Goal: Task Accomplishment & Management: Complete application form

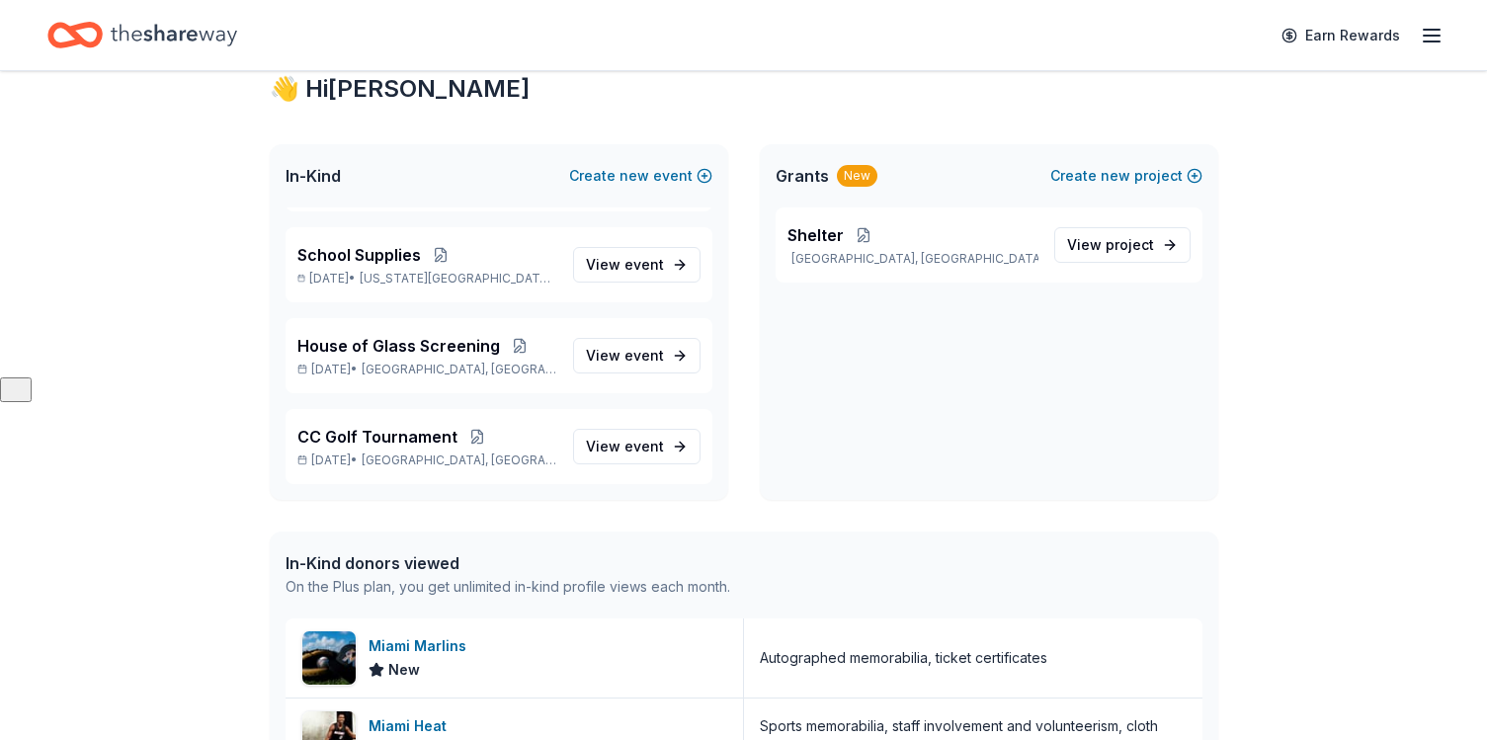
scroll to position [375, 0]
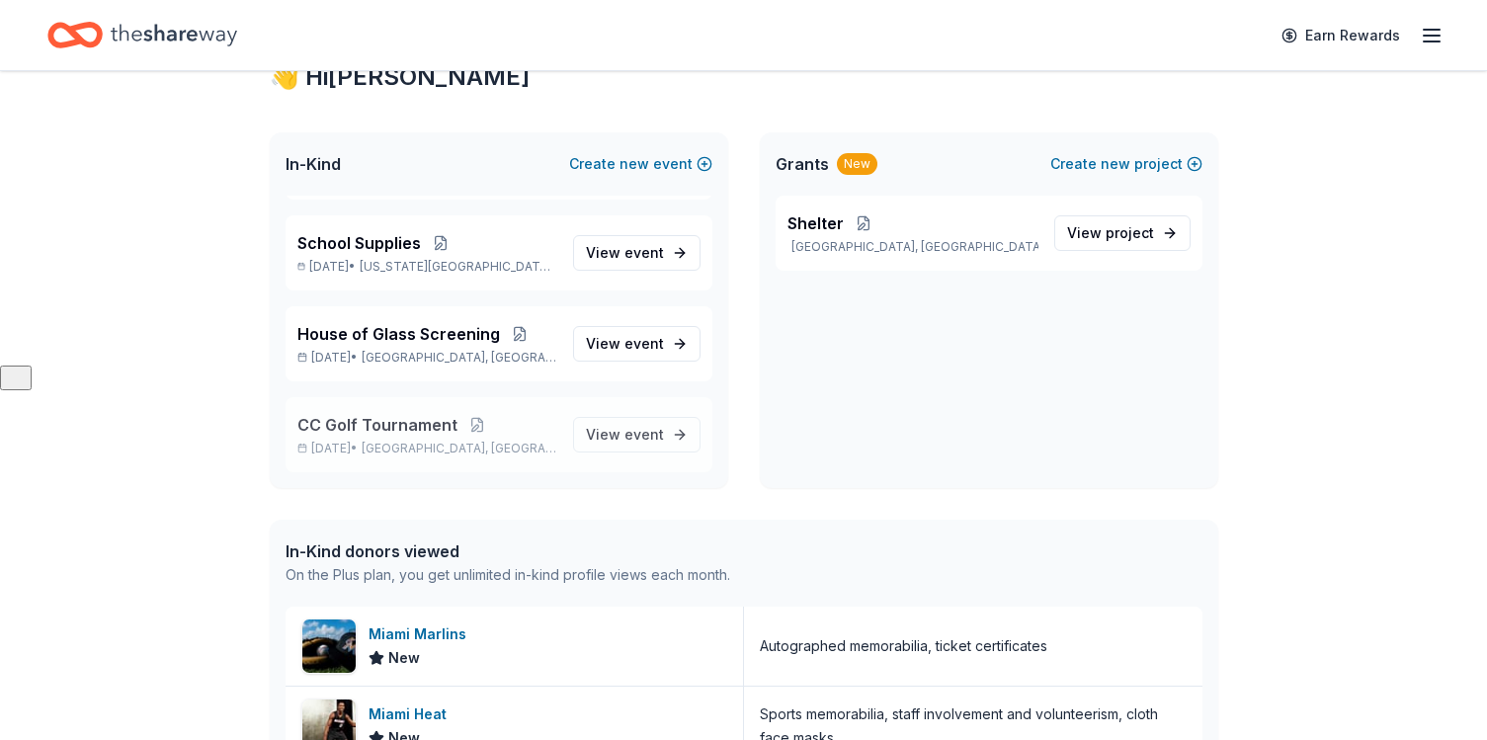
click at [401, 421] on span "CC Golf Tournament" at bounding box center [377, 425] width 160 height 24
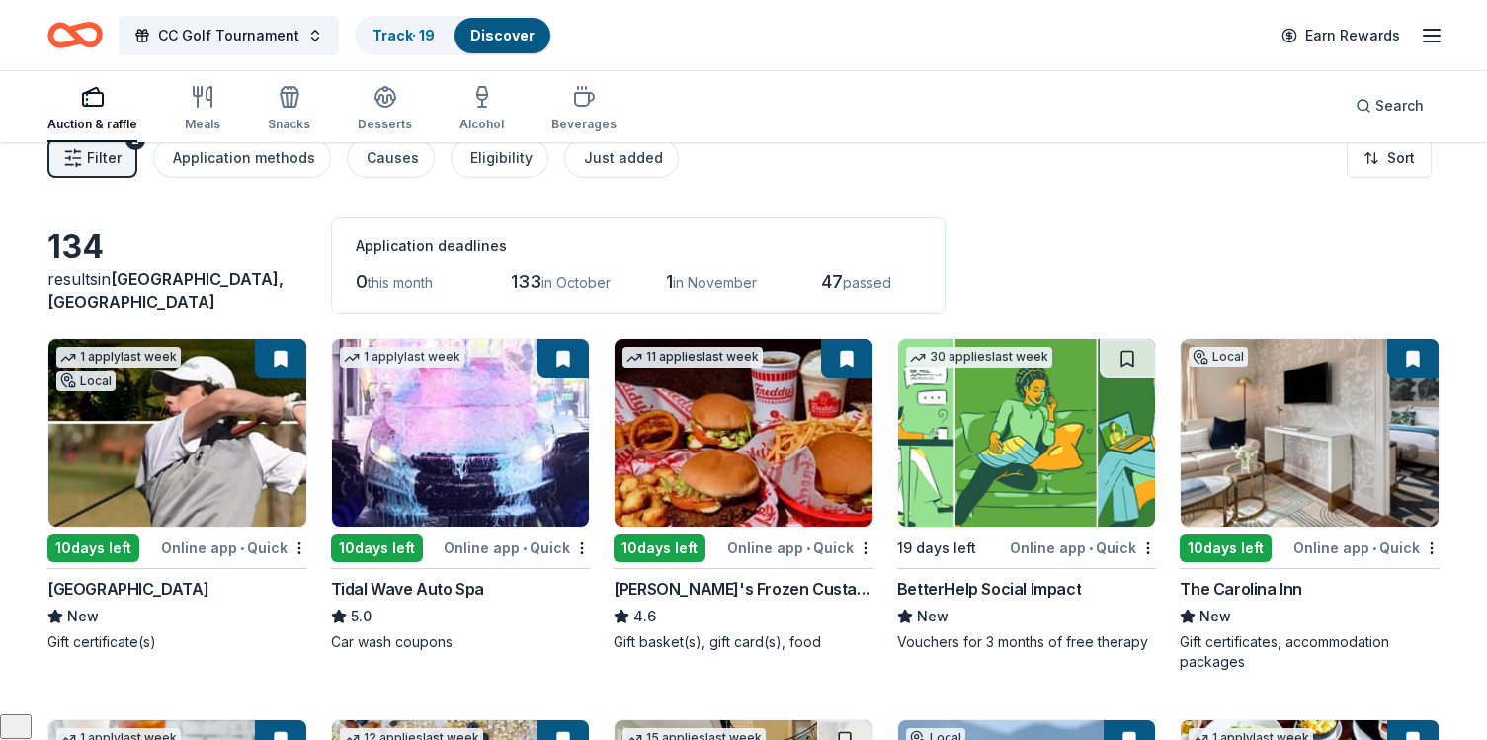
scroll to position [19, 0]
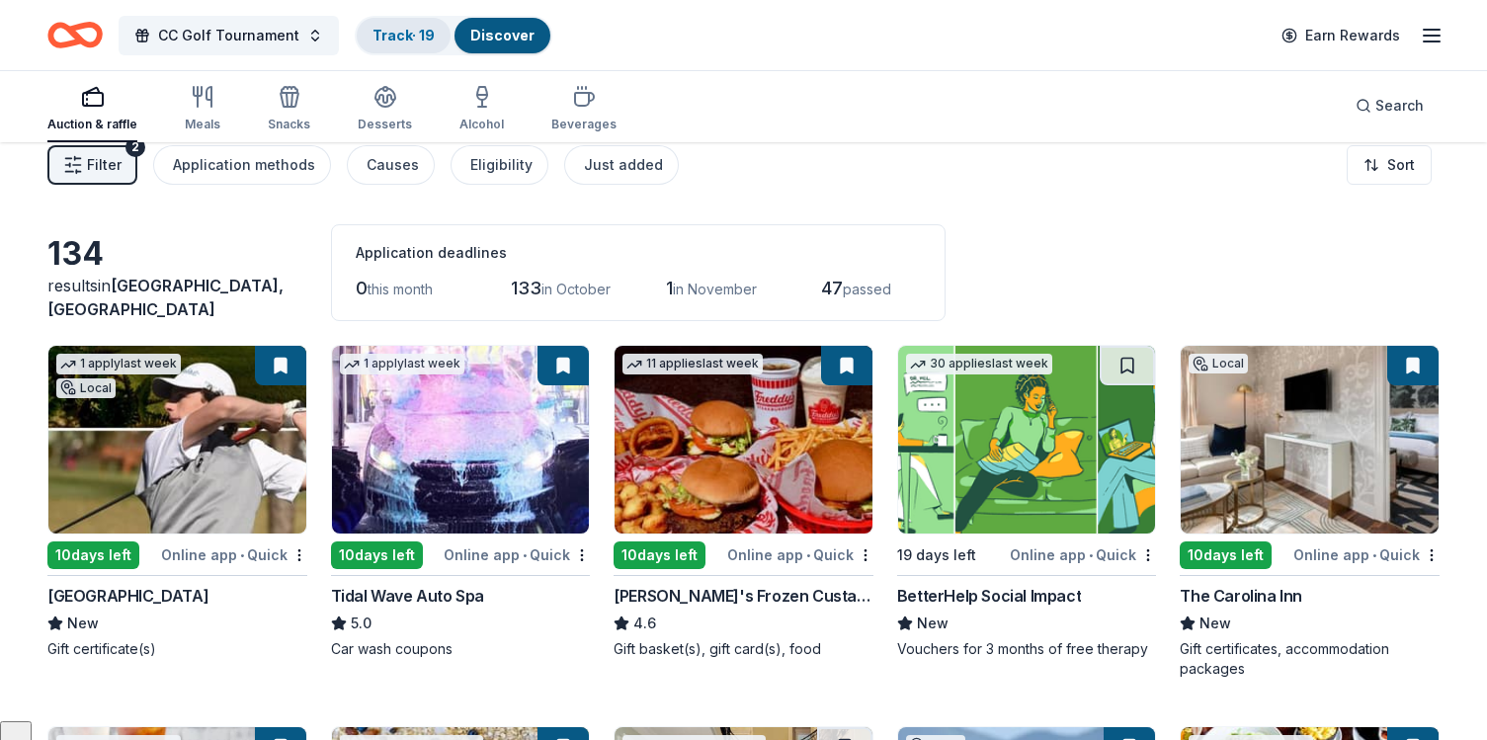
click at [395, 30] on link "Track · 19" at bounding box center [404, 35] width 62 height 17
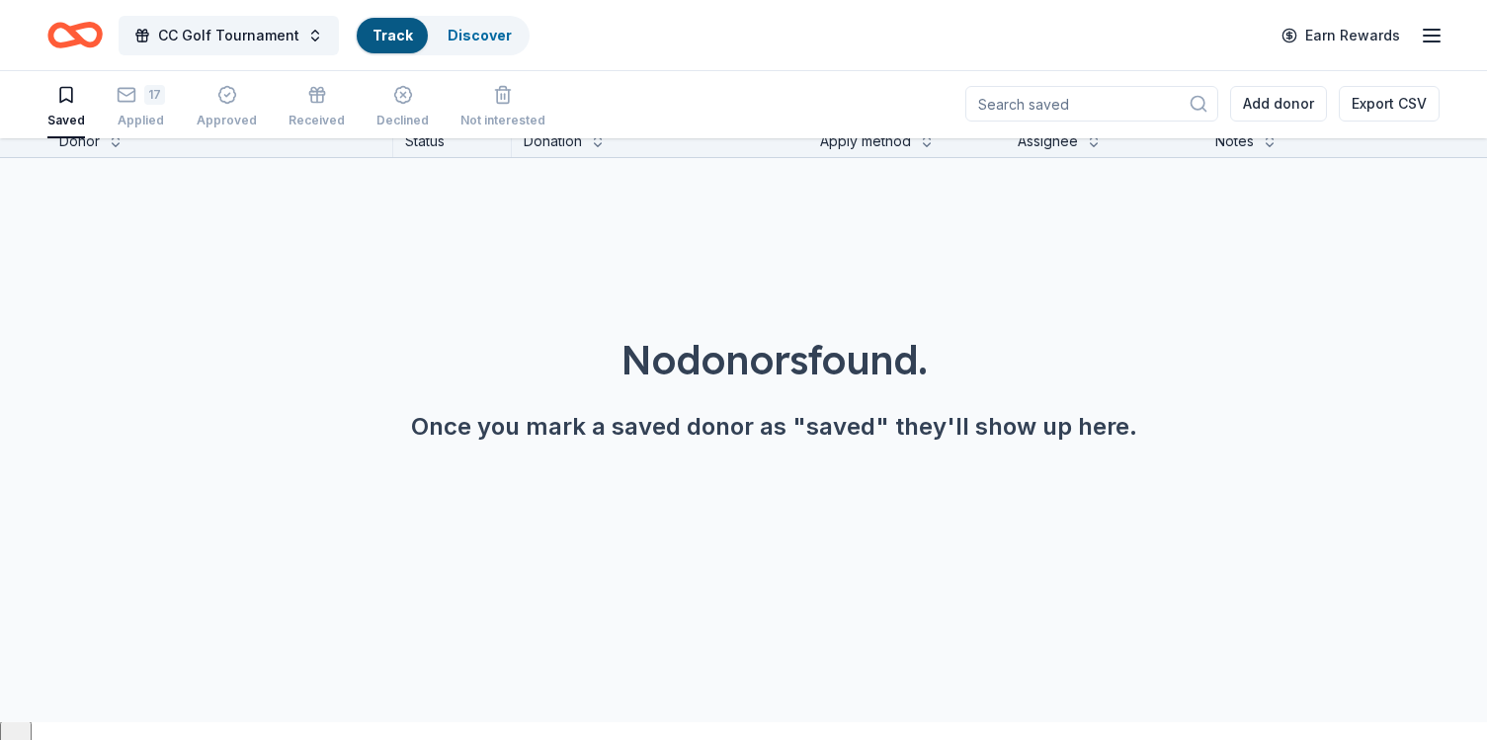
scroll to position [1, 0]
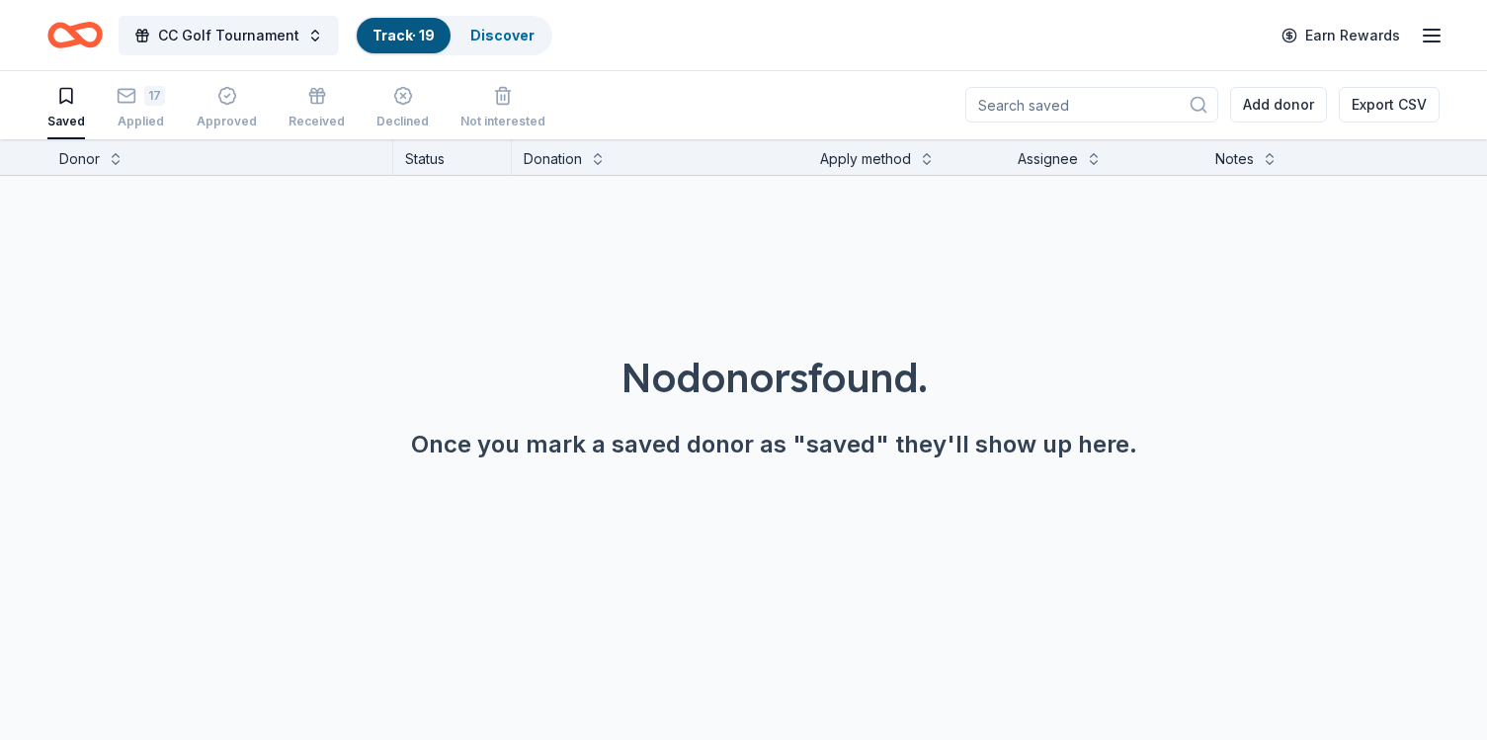
click at [100, 91] on div "Saved 17 Applied Approved Received Declined Not interested" at bounding box center [296, 108] width 498 height 61
click at [159, 104] on div "17" at bounding box center [154, 96] width 21 height 20
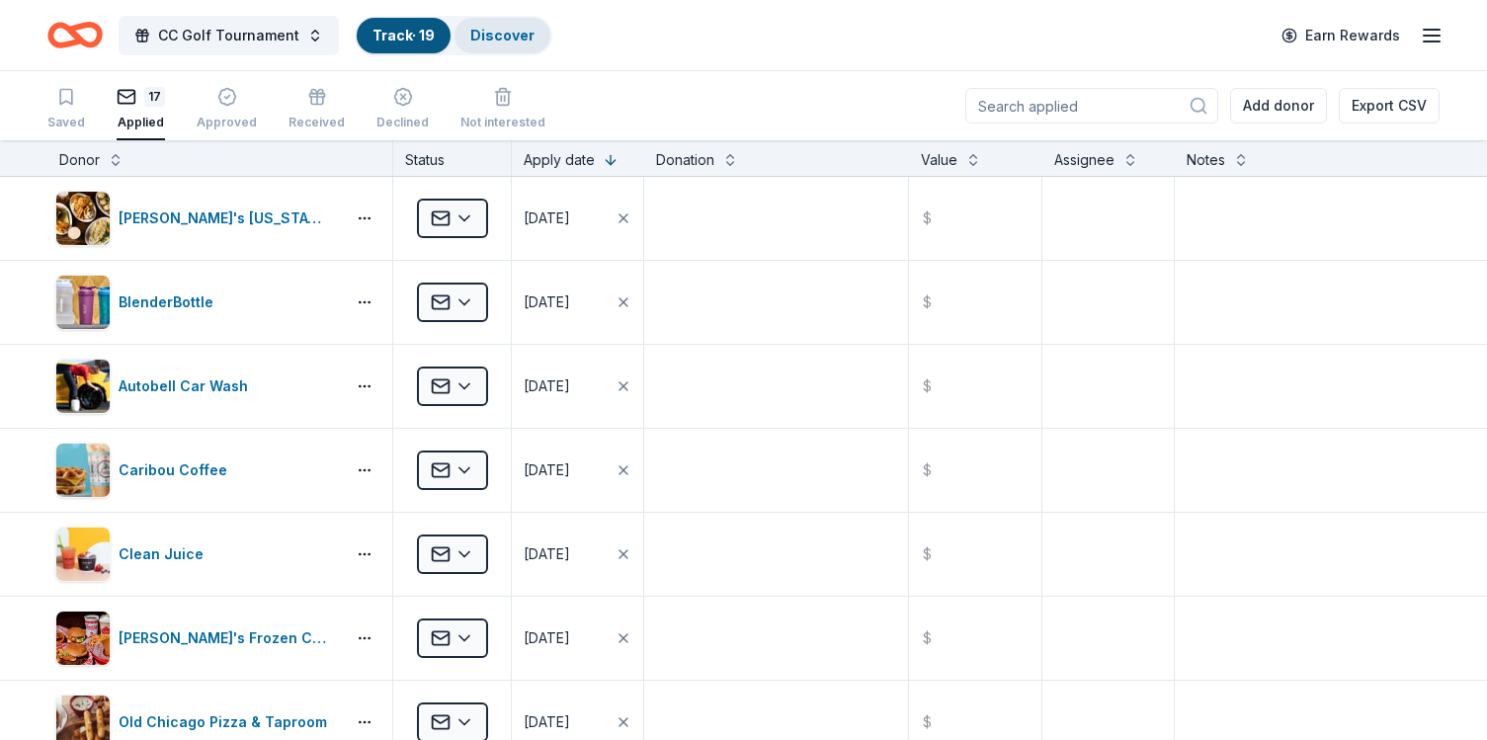
click at [480, 32] on link "Discover" at bounding box center [502, 35] width 64 height 17
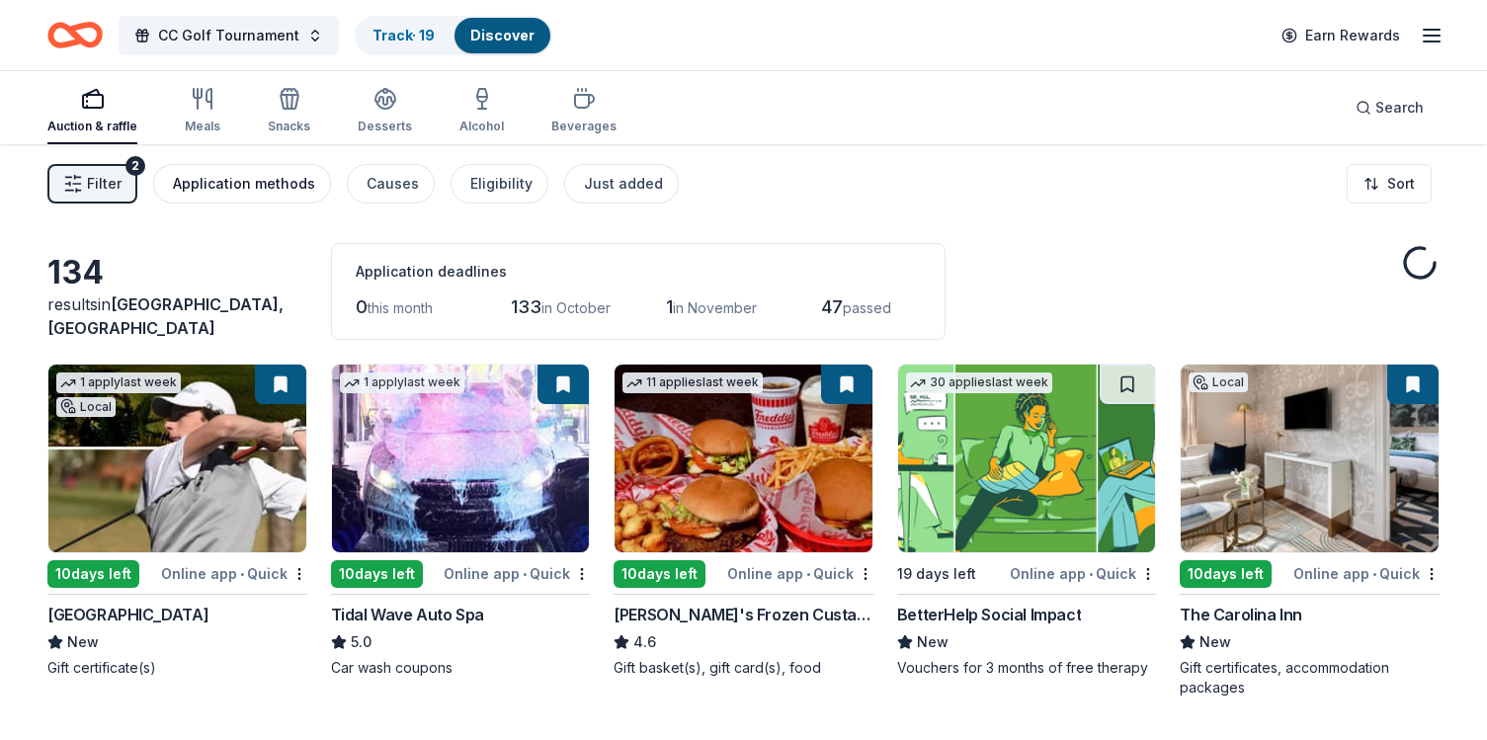
click at [270, 187] on div "Application methods" at bounding box center [244, 184] width 142 height 24
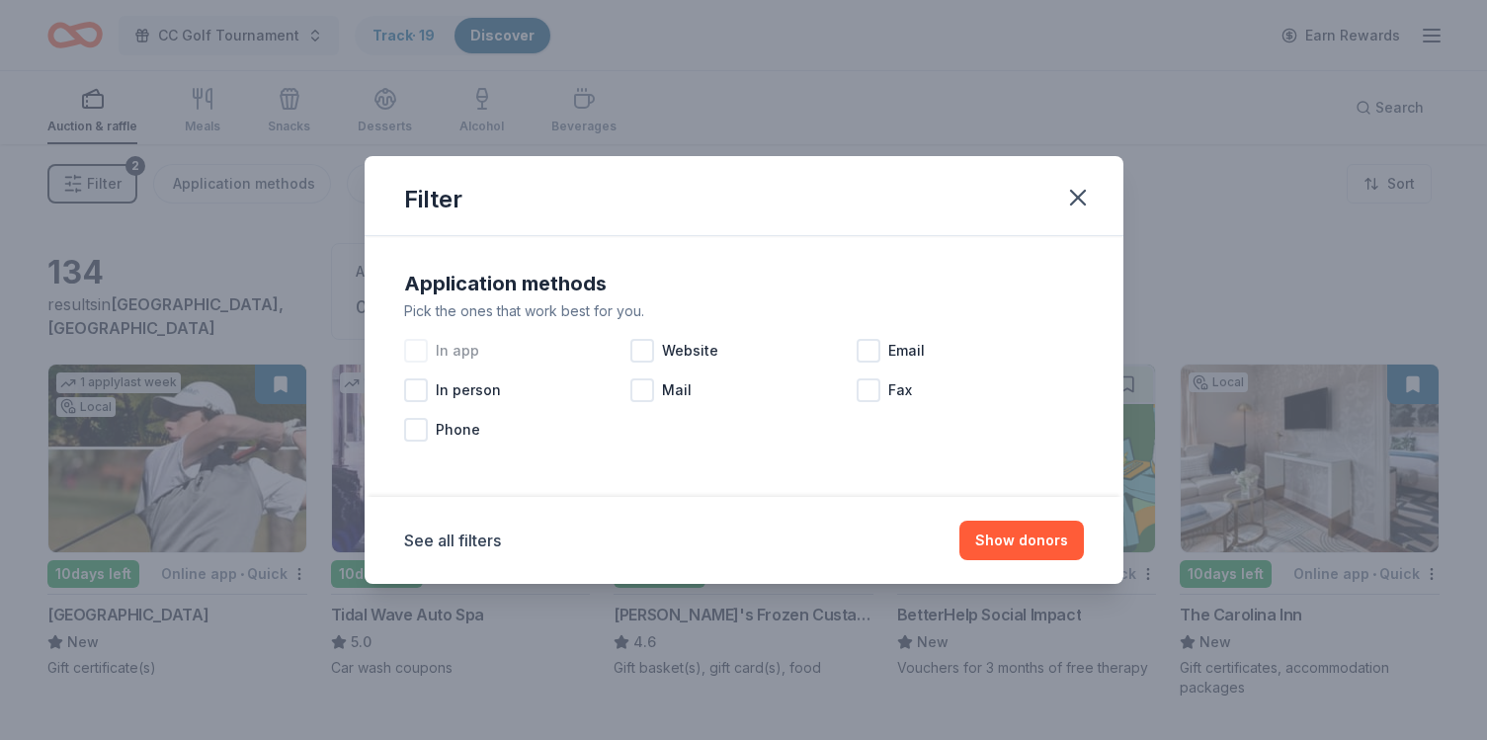
click at [418, 353] on div at bounding box center [416, 351] width 24 height 24
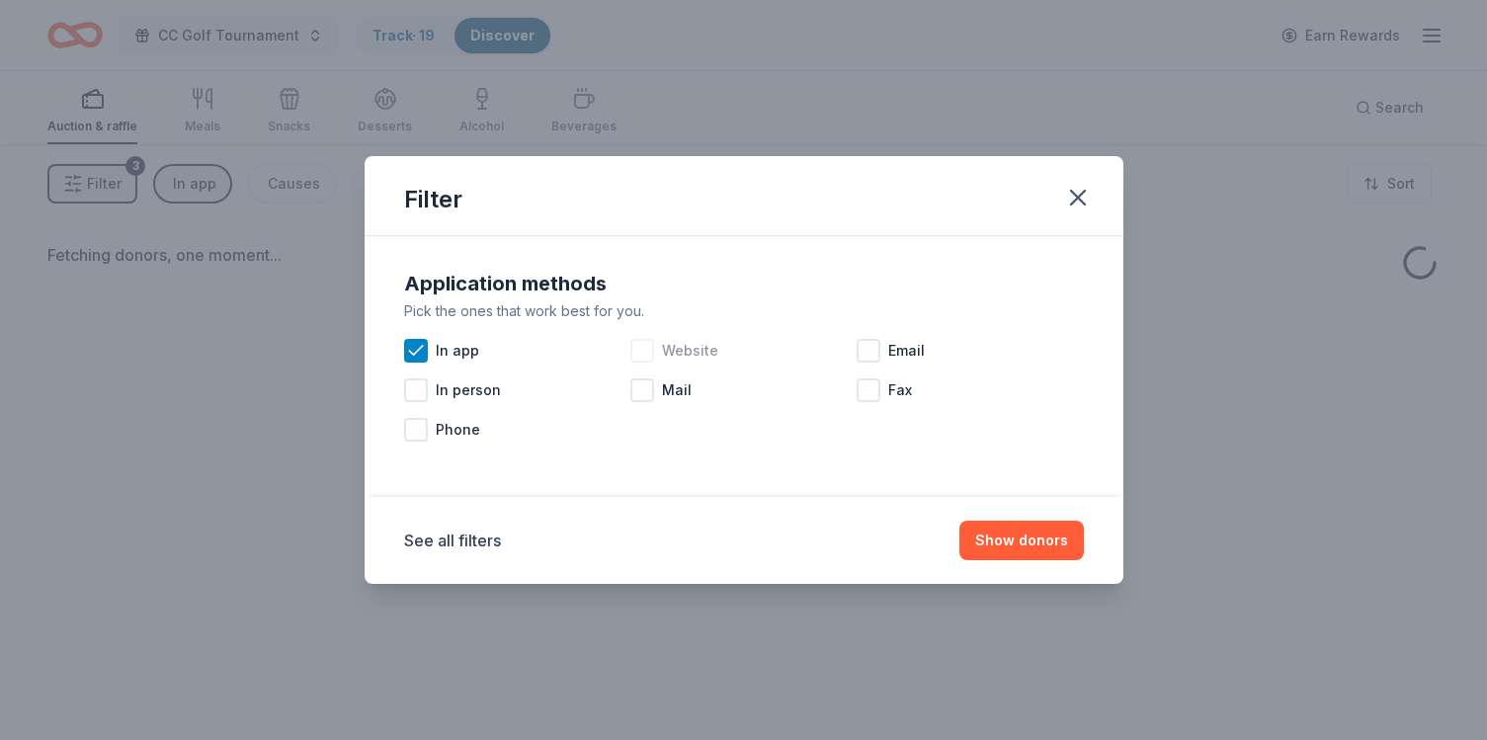
click at [644, 346] on div at bounding box center [643, 351] width 24 height 24
click at [1025, 529] on button "Show donors" at bounding box center [1022, 541] width 125 height 40
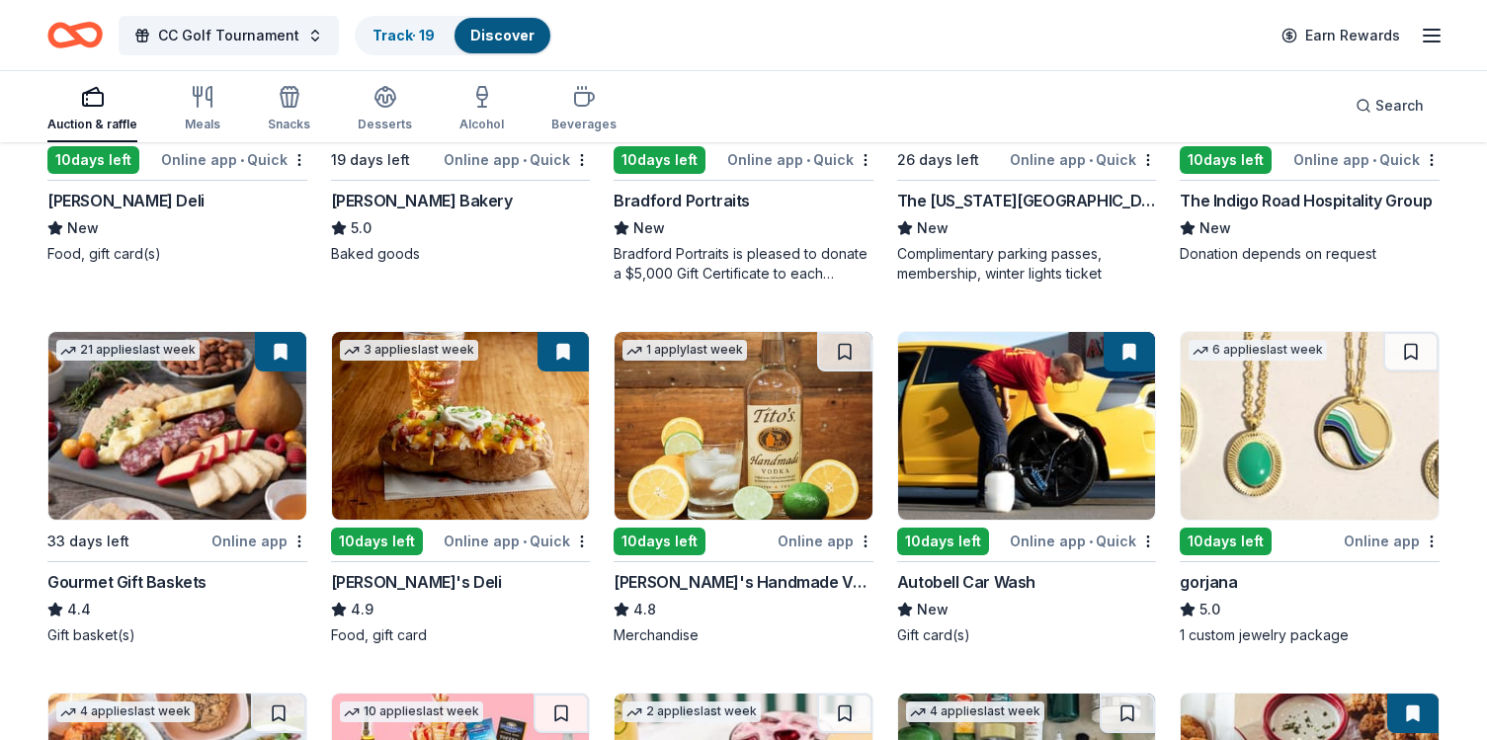
scroll to position [759, 0]
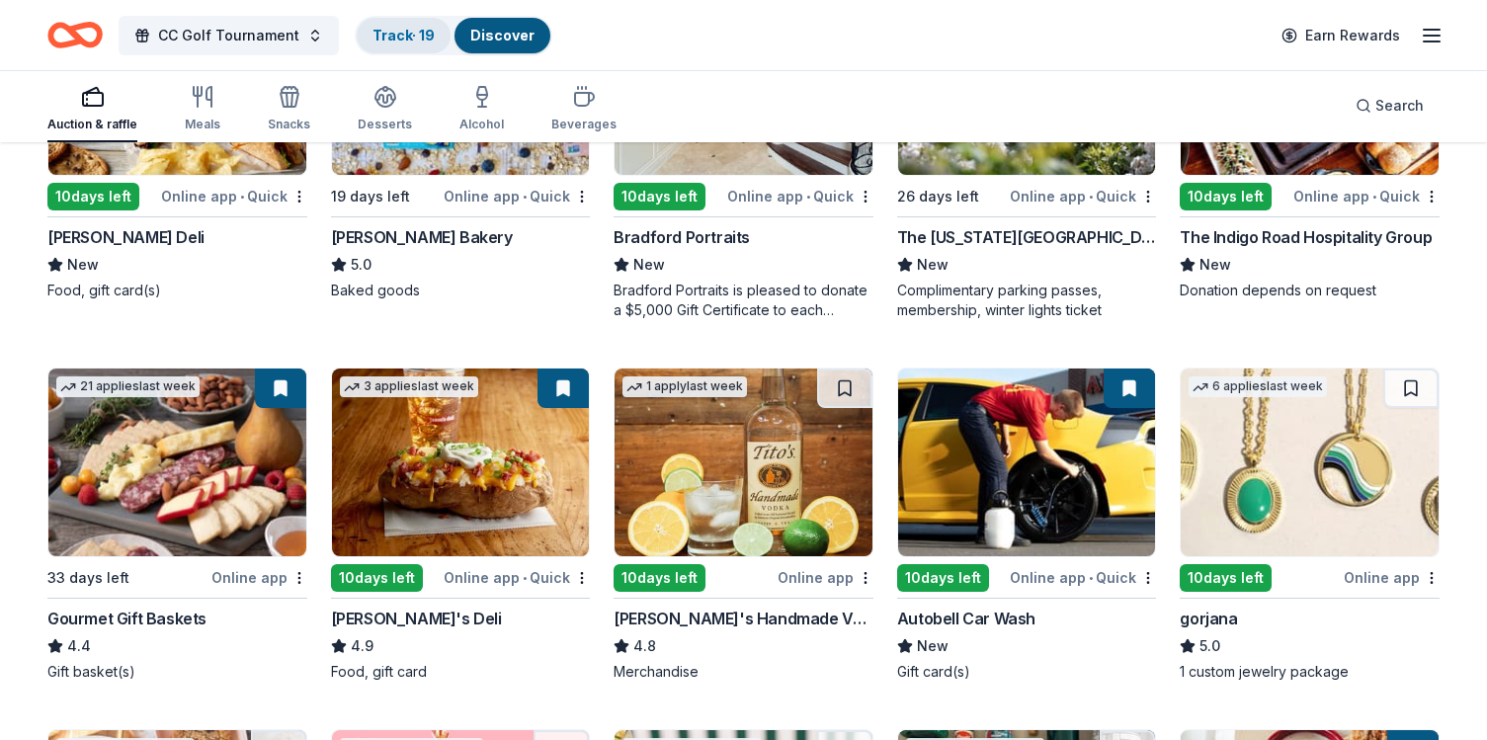
click at [413, 33] on link "Track · 19" at bounding box center [404, 35] width 62 height 17
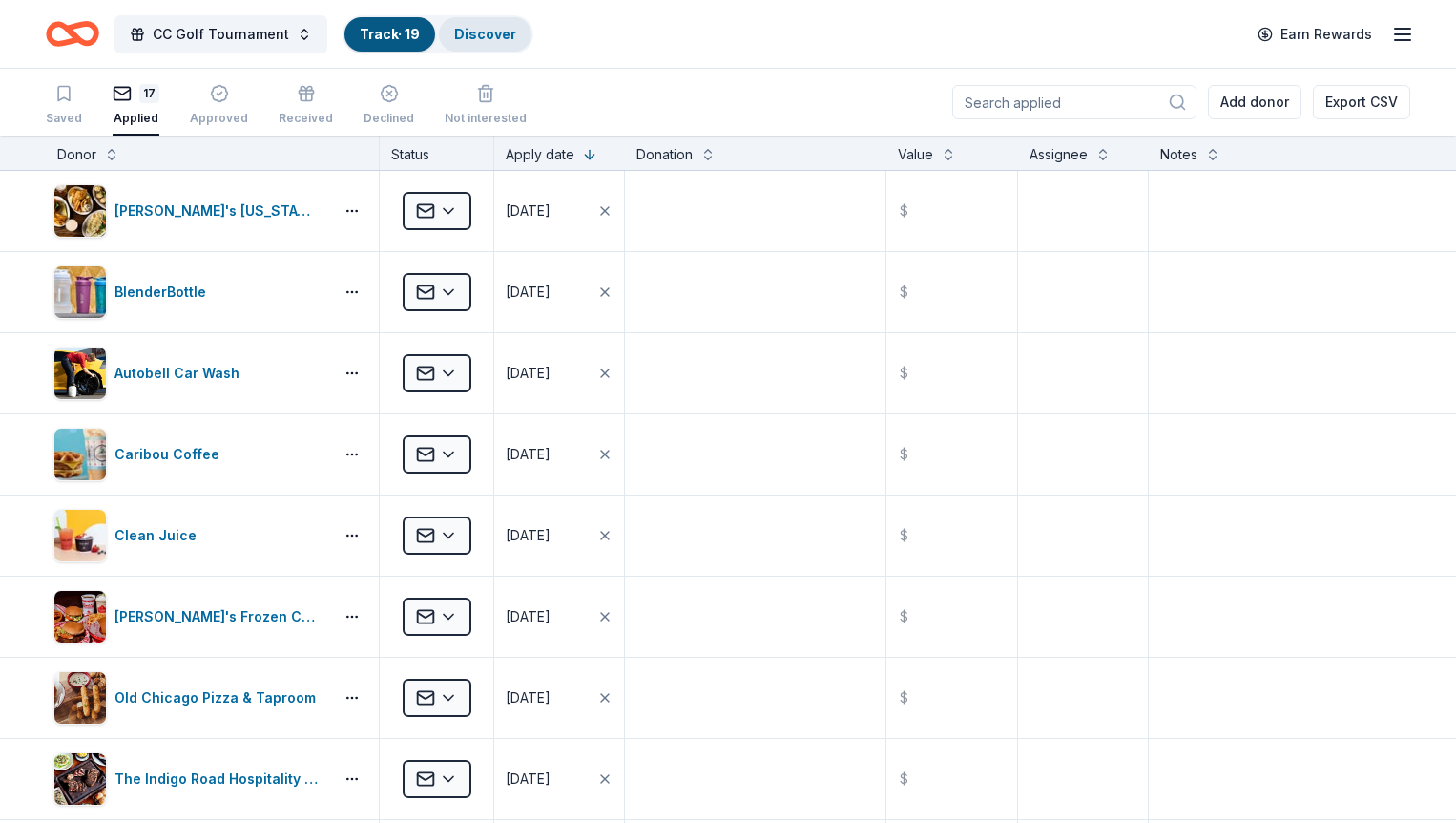
click at [454, 31] on link "Discover" at bounding box center [485, 34] width 62 height 16
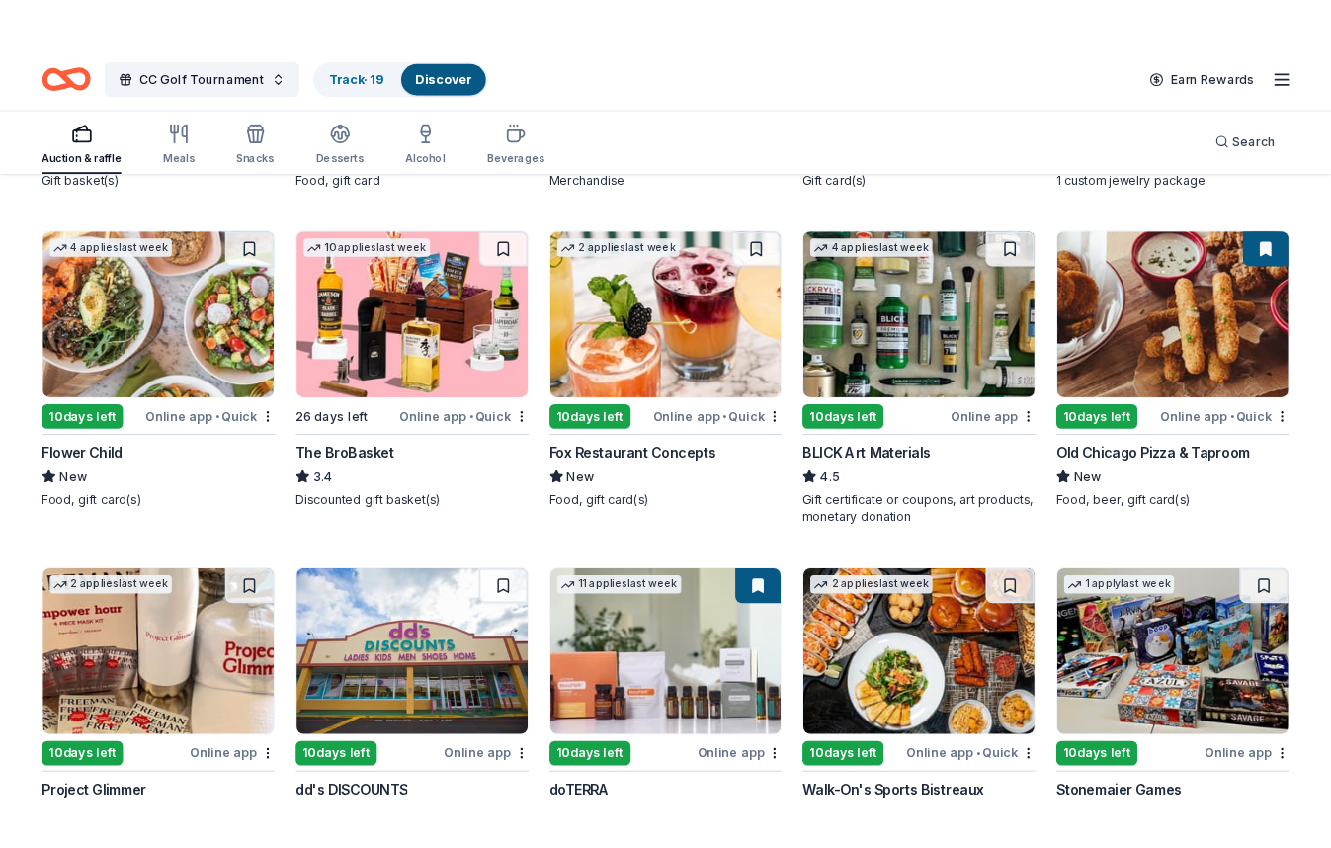
scroll to position [1266, 0]
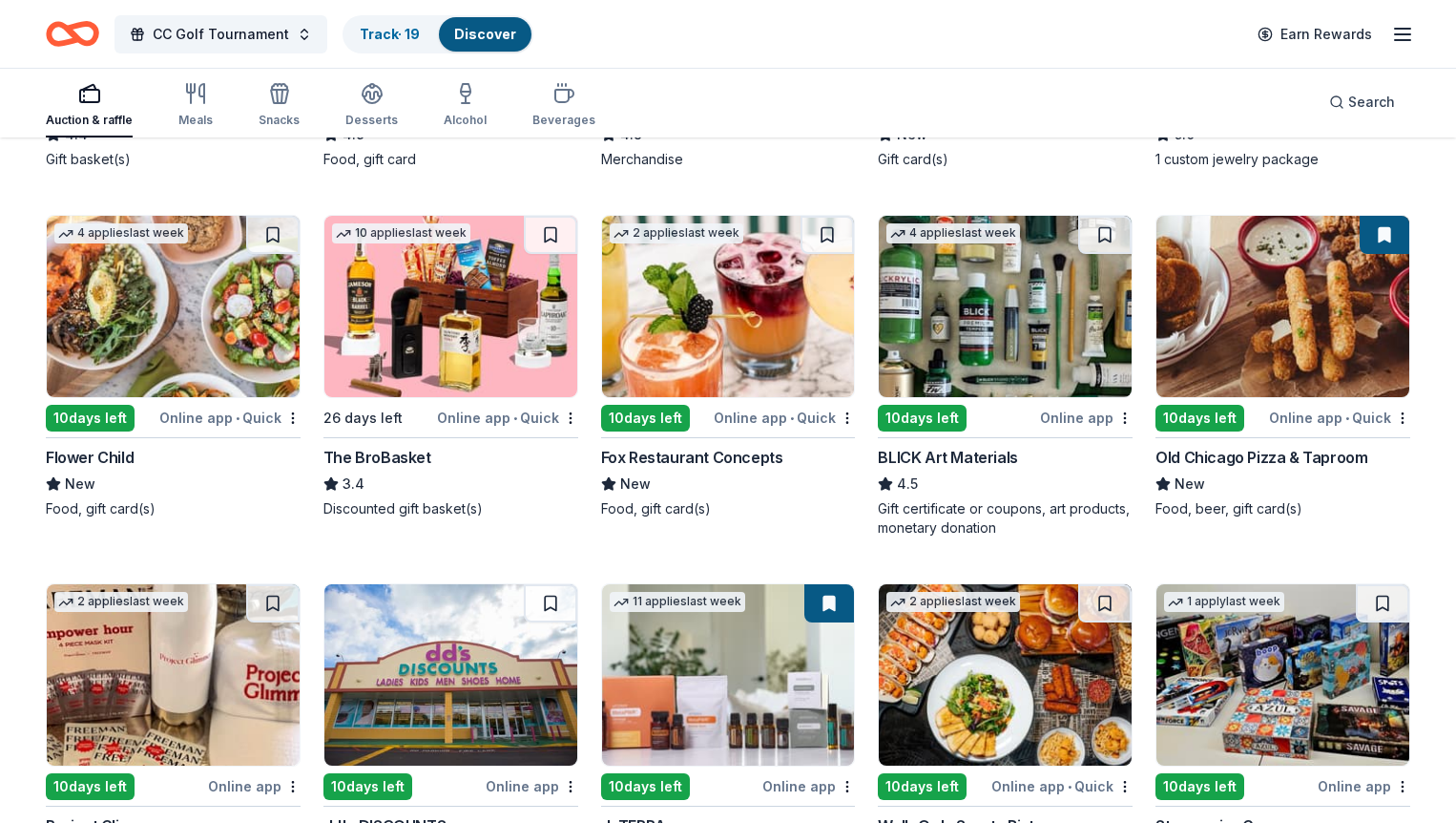
click at [183, 320] on img at bounding box center [173, 306] width 253 height 182
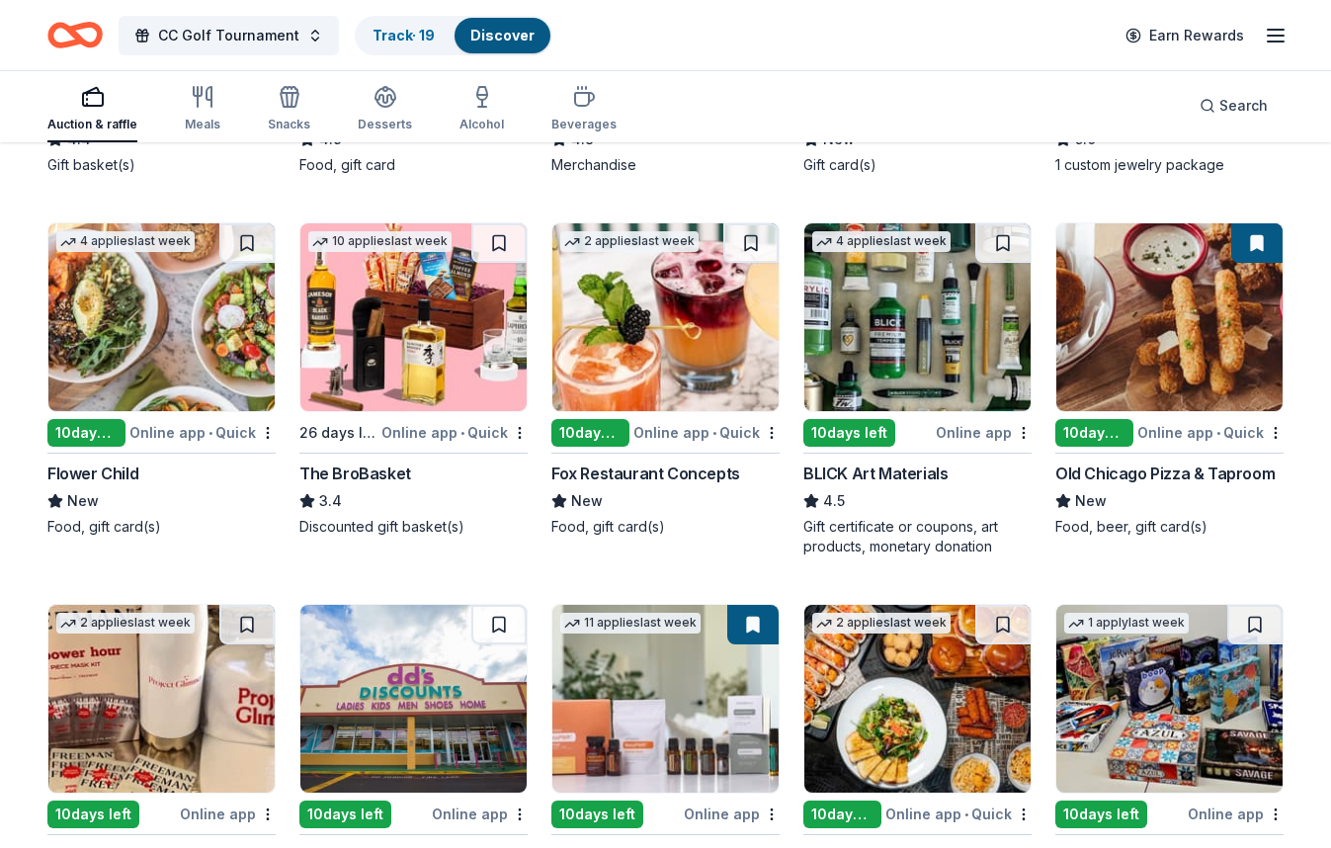
click at [437, 319] on img at bounding box center [413, 317] width 226 height 188
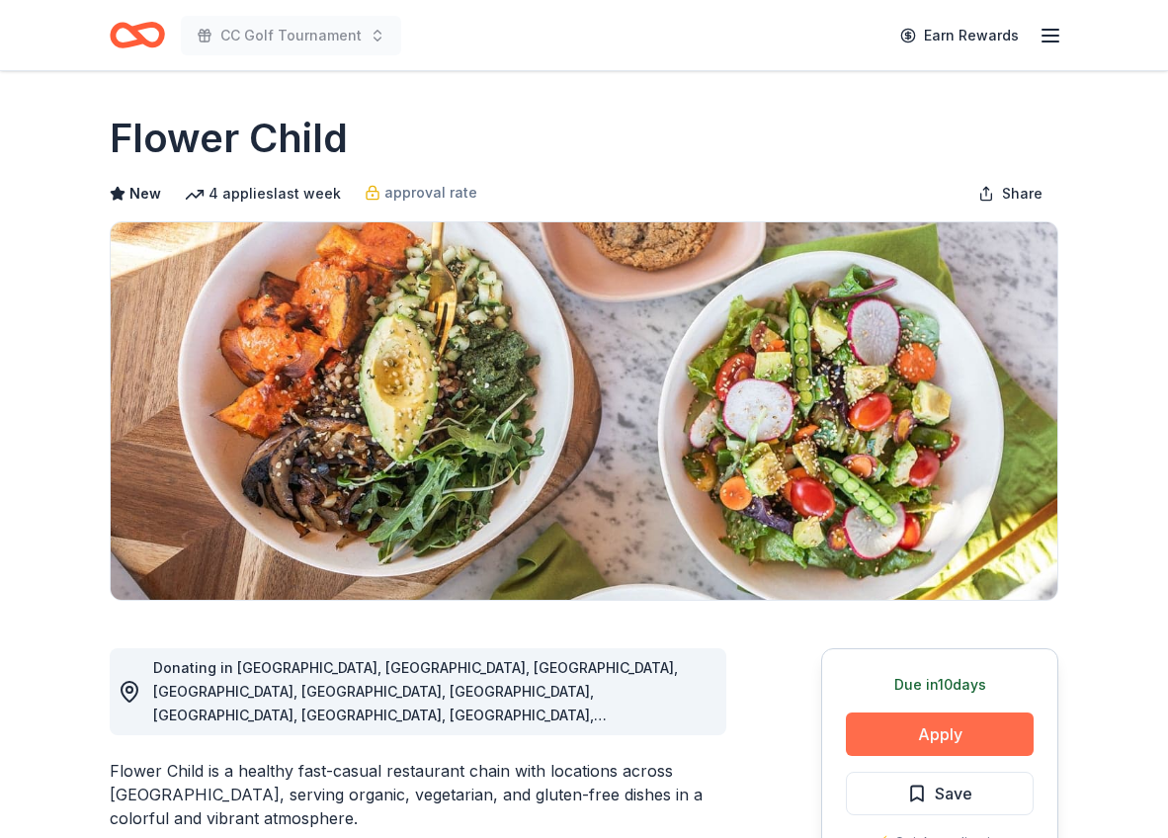
click at [906, 733] on button "Apply" at bounding box center [940, 734] width 188 height 43
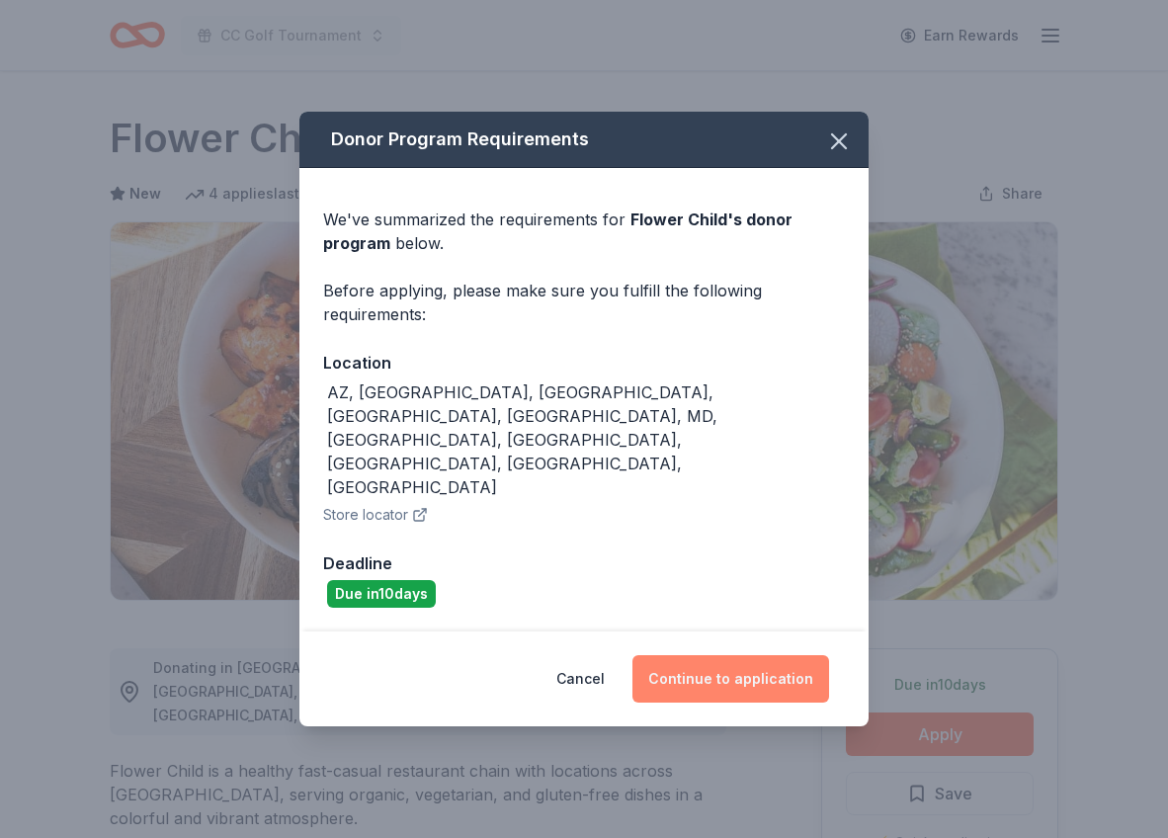
click at [752, 655] on button "Continue to application" at bounding box center [731, 678] width 197 height 47
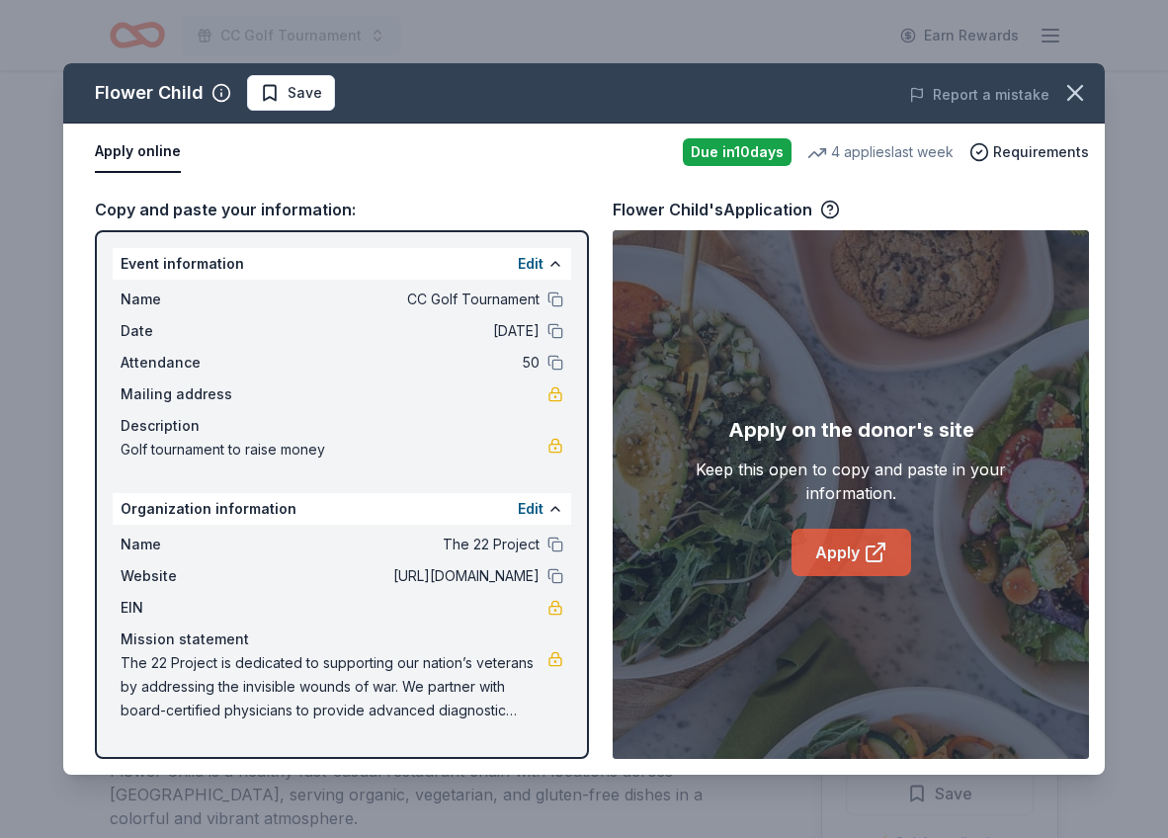
click at [865, 546] on icon at bounding box center [876, 553] width 24 height 24
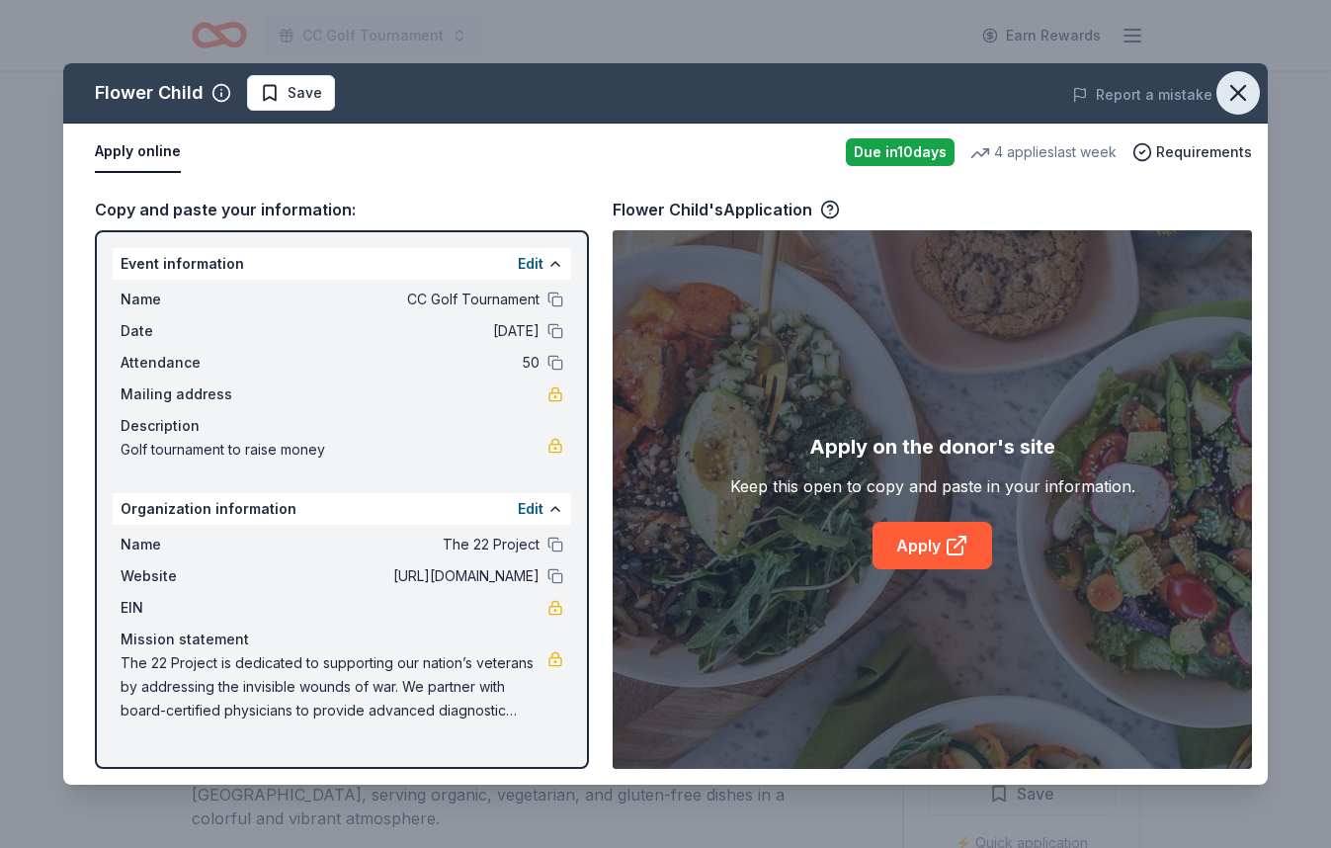
click at [1232, 94] on icon "button" at bounding box center [1239, 93] width 28 height 28
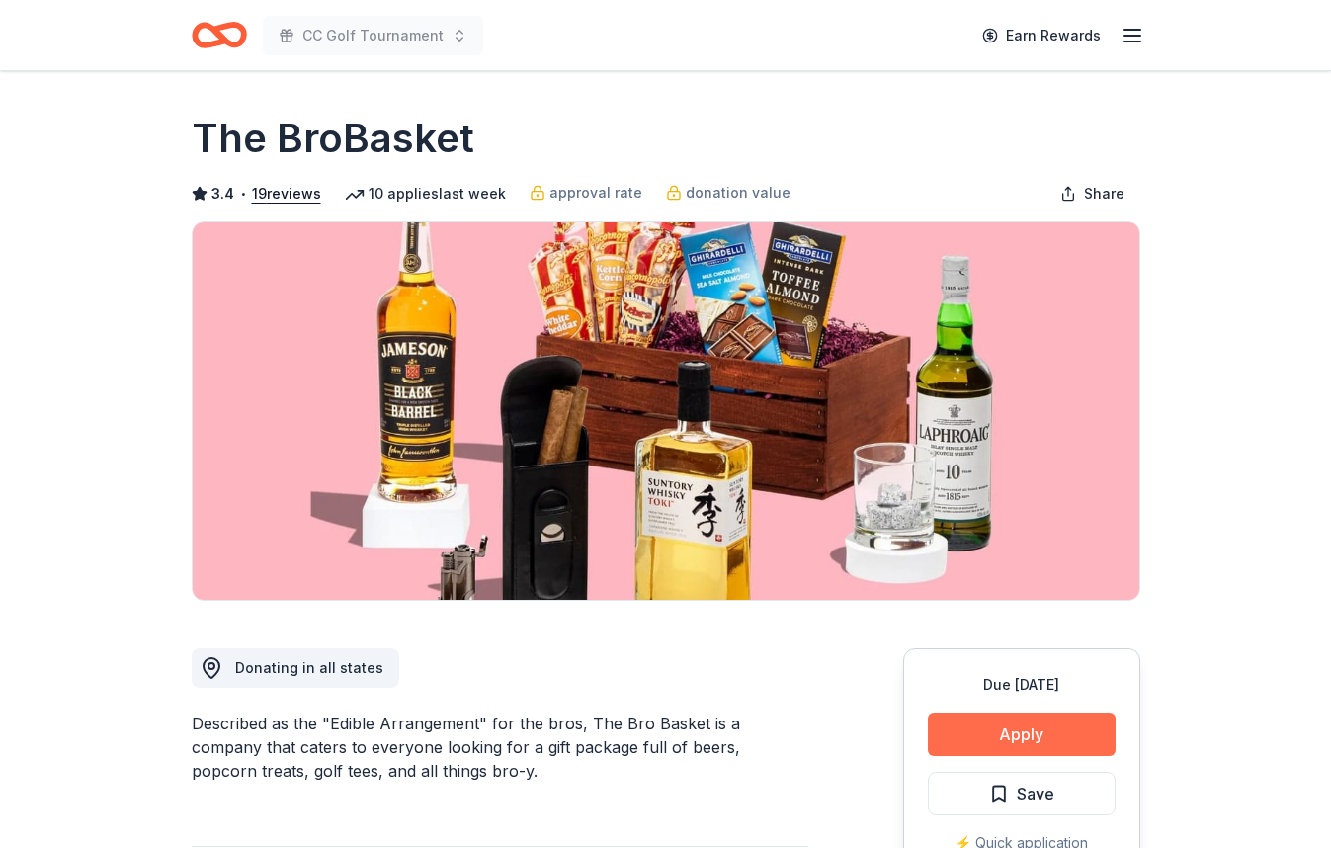
click at [1038, 720] on button "Apply" at bounding box center [1022, 734] width 188 height 43
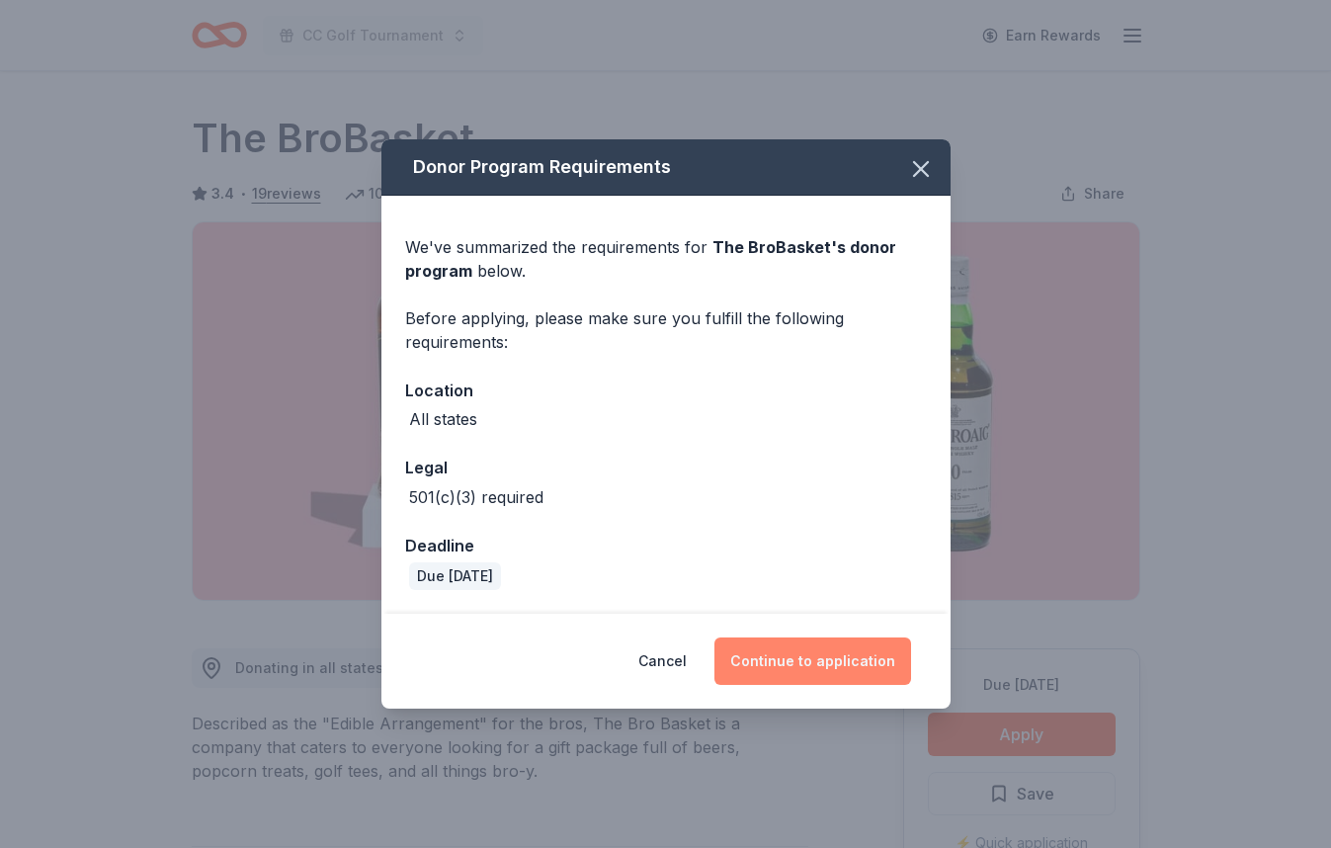
click at [826, 665] on button "Continue to application" at bounding box center [813, 660] width 197 height 47
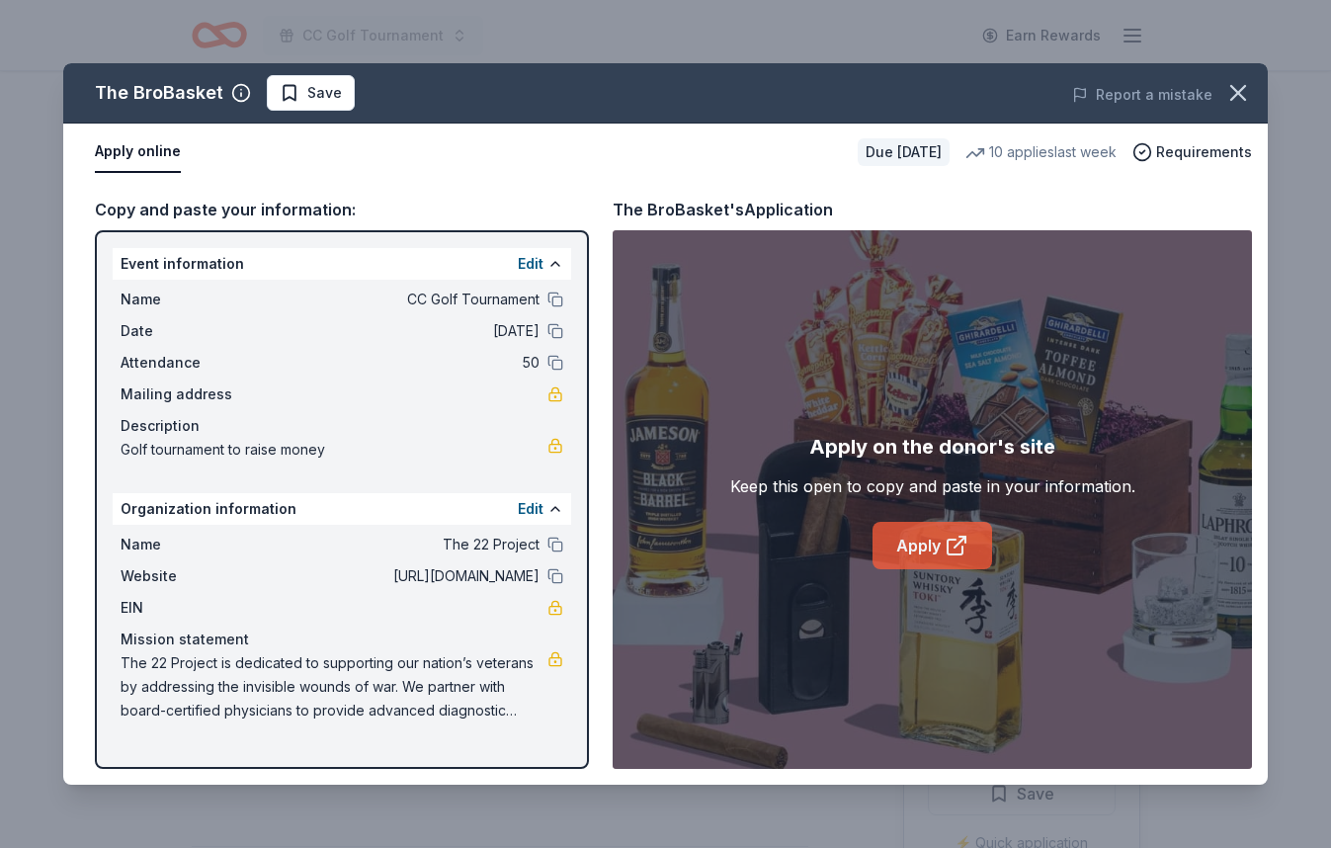
click at [955, 556] on icon at bounding box center [957, 546] width 24 height 24
click at [939, 551] on link "Apply" at bounding box center [933, 545] width 120 height 47
click at [313, 87] on span "Save" at bounding box center [324, 93] width 35 height 24
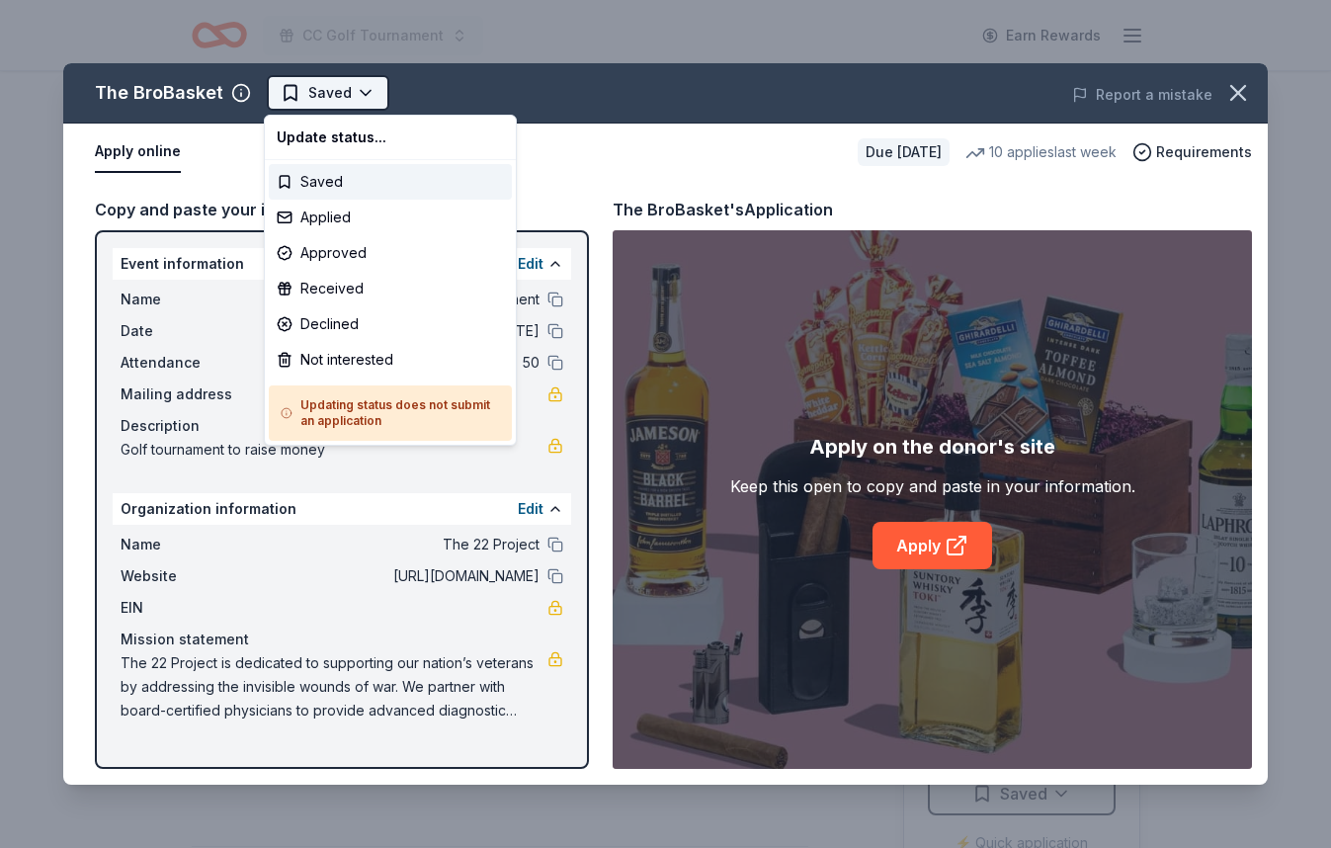
click at [323, 88] on html "CC Golf Tournament Earn Rewards Due in 26 days Share The BroBasket 3.4 • 19 rev…" at bounding box center [665, 424] width 1331 height 848
click at [318, 215] on div "Applied" at bounding box center [390, 218] width 243 height 36
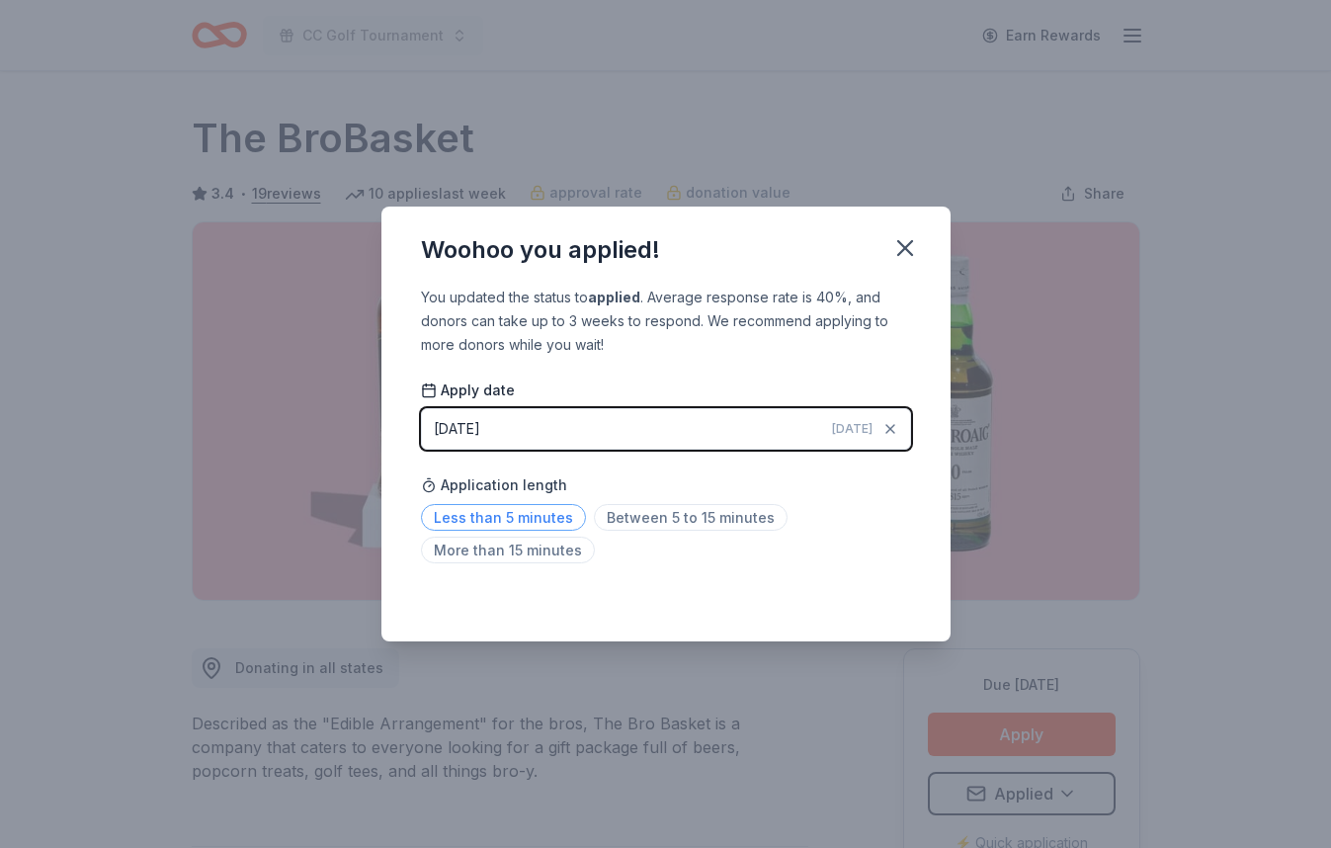
click at [544, 520] on span "Less than 5 minutes" at bounding box center [503, 517] width 165 height 27
click at [909, 251] on icon "button" at bounding box center [905, 248] width 28 height 28
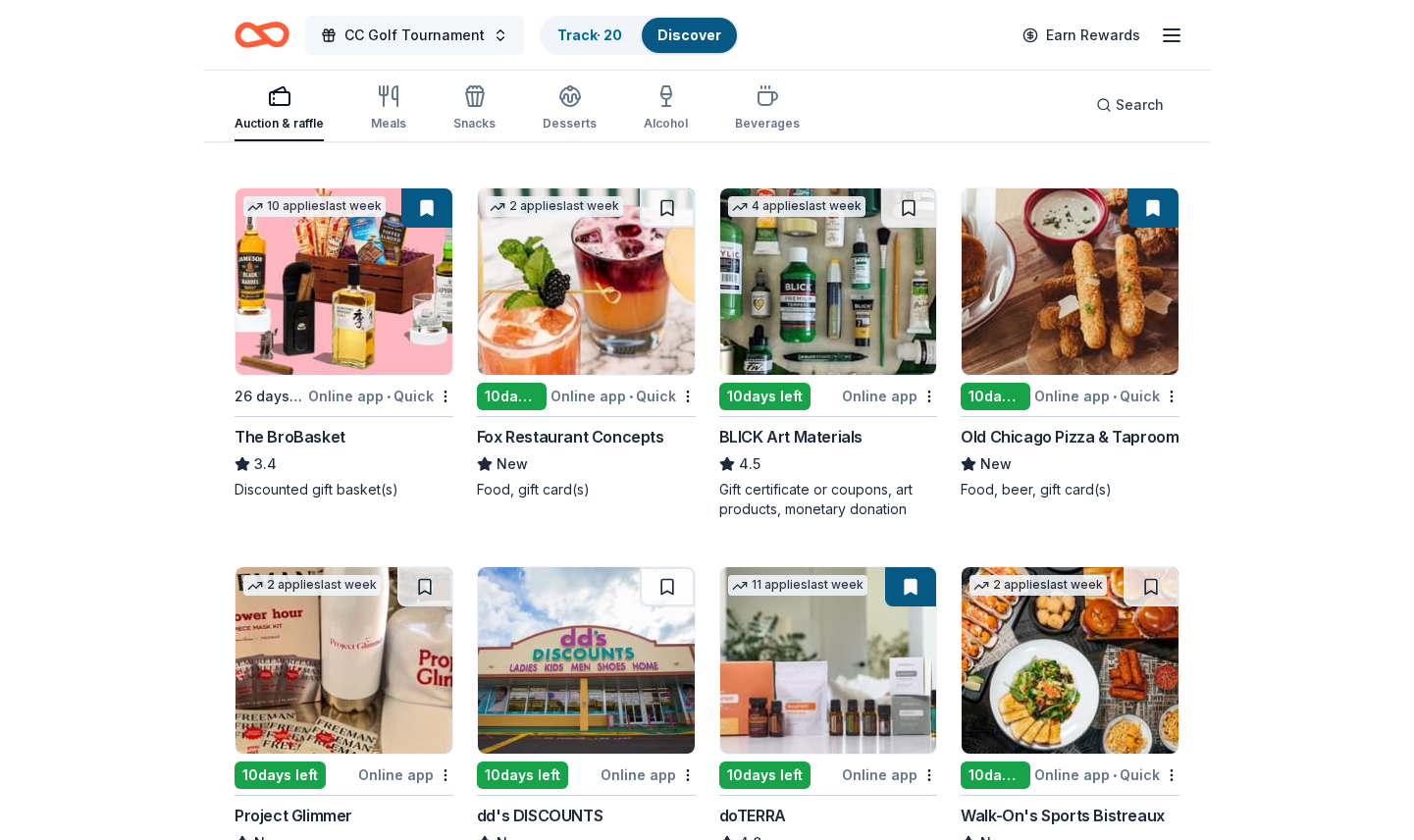
scroll to position [1649, 0]
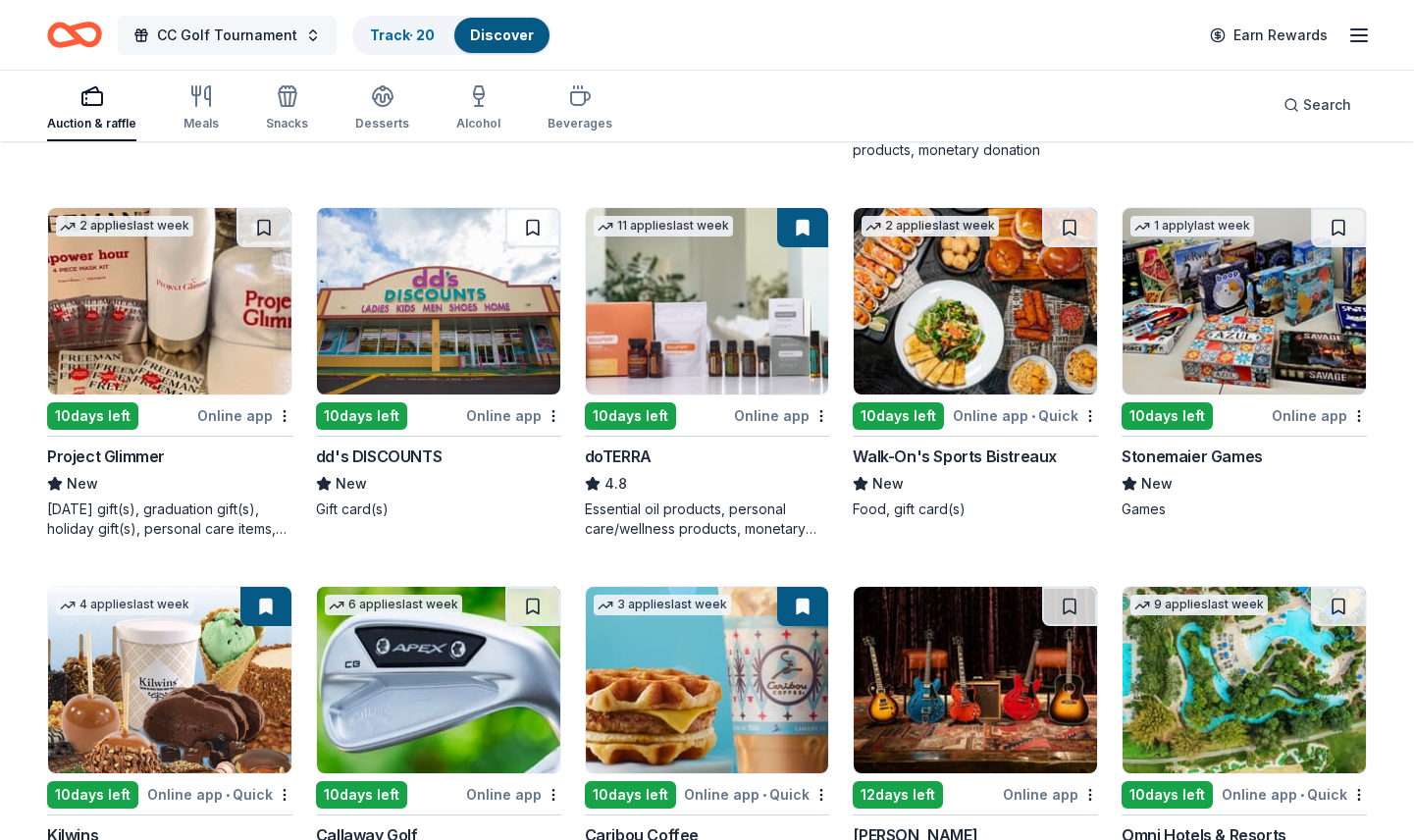
click at [188, 32] on span "CC Golf Tournament" at bounding box center [226, 36] width 140 height 24
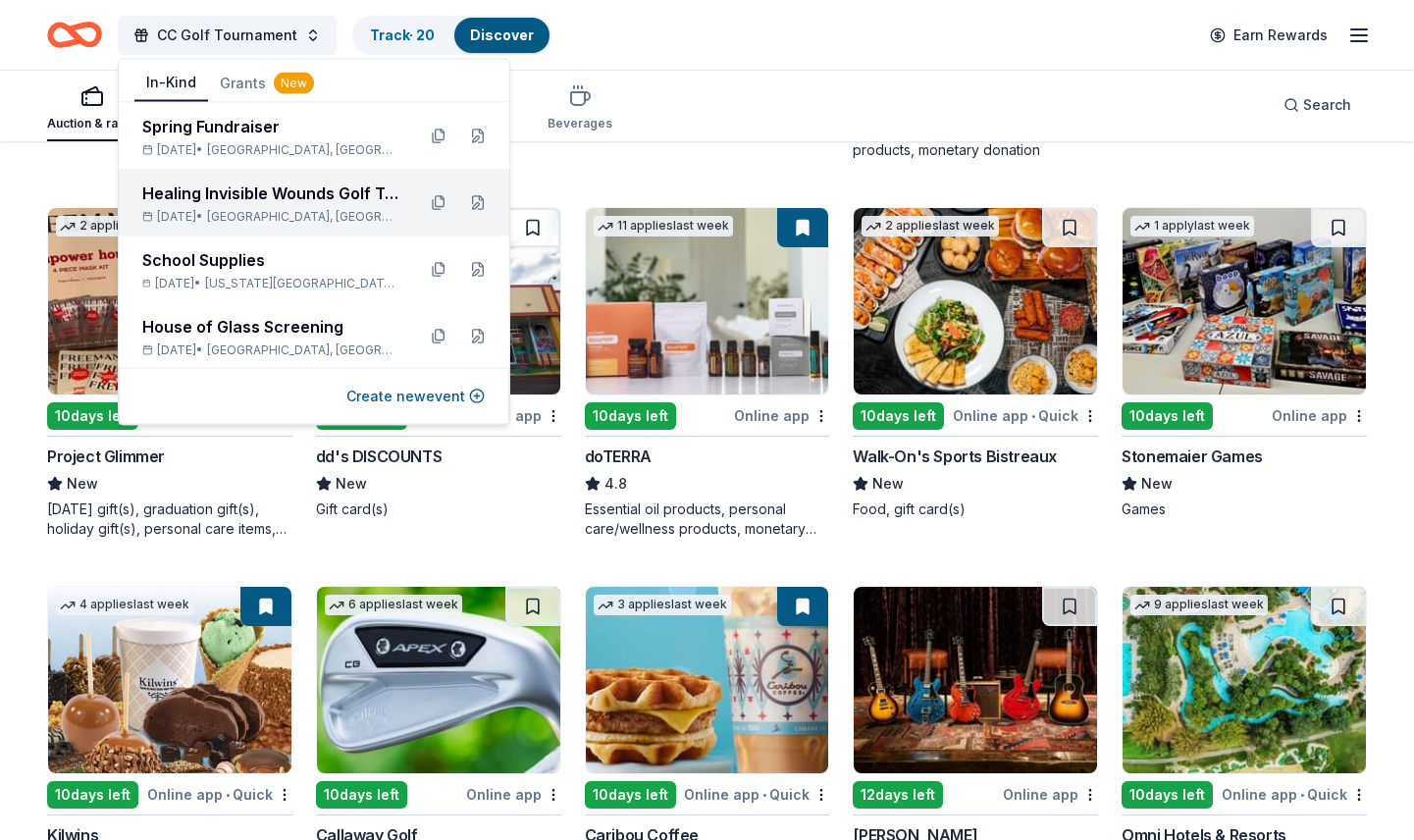
click at [211, 210] on div "Dec 09, 2025 • Delray Beach, FL" at bounding box center [270, 217] width 257 height 16
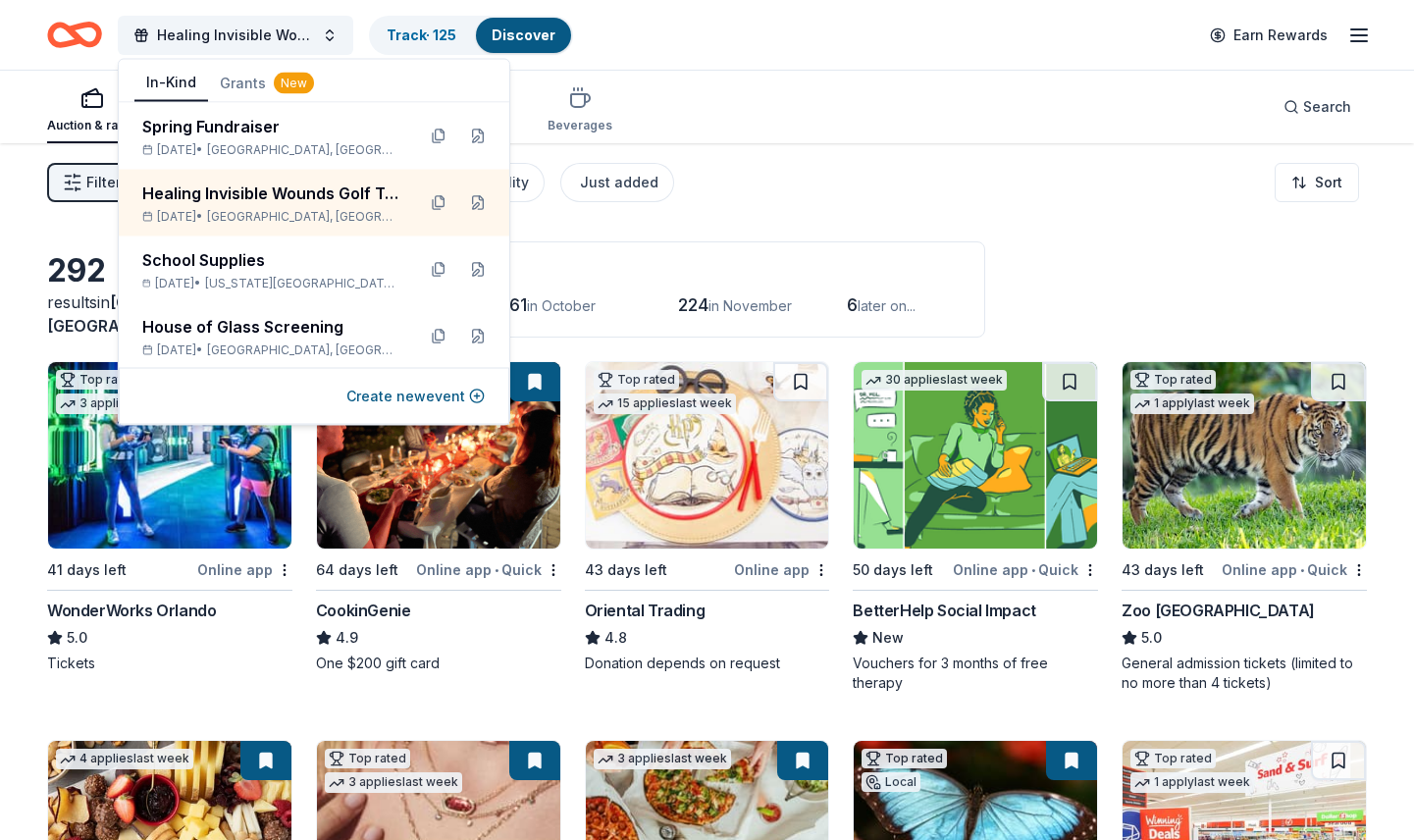
click at [731, 141] on div "Auction & raffle Meals Snacks Desserts Alcohol Beverages Search" at bounding box center [706, 106] width 1320 height 72
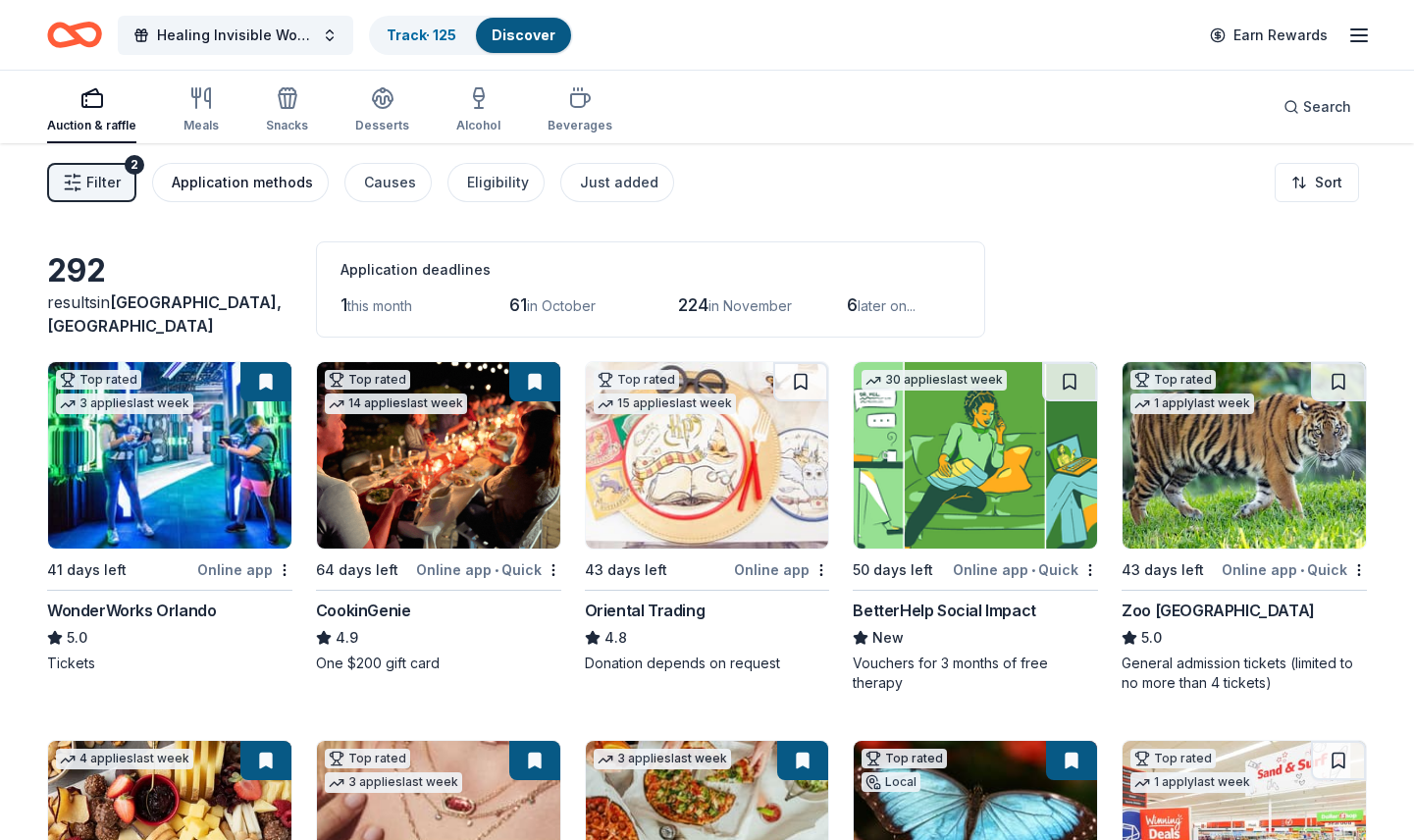
click at [248, 181] on div "Application methods" at bounding box center [242, 183] width 141 height 24
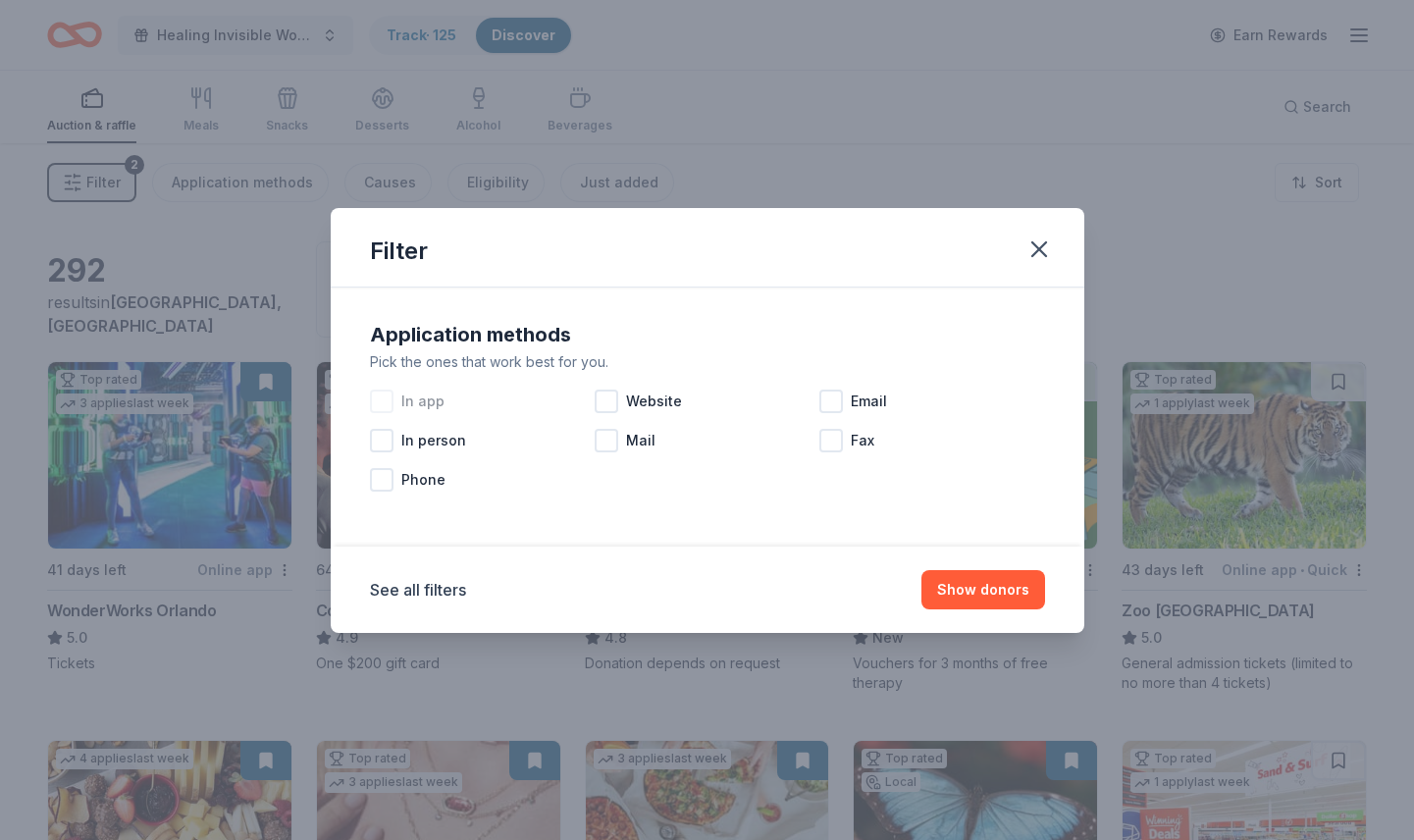
click at [379, 405] on div at bounding box center [382, 401] width 24 height 24
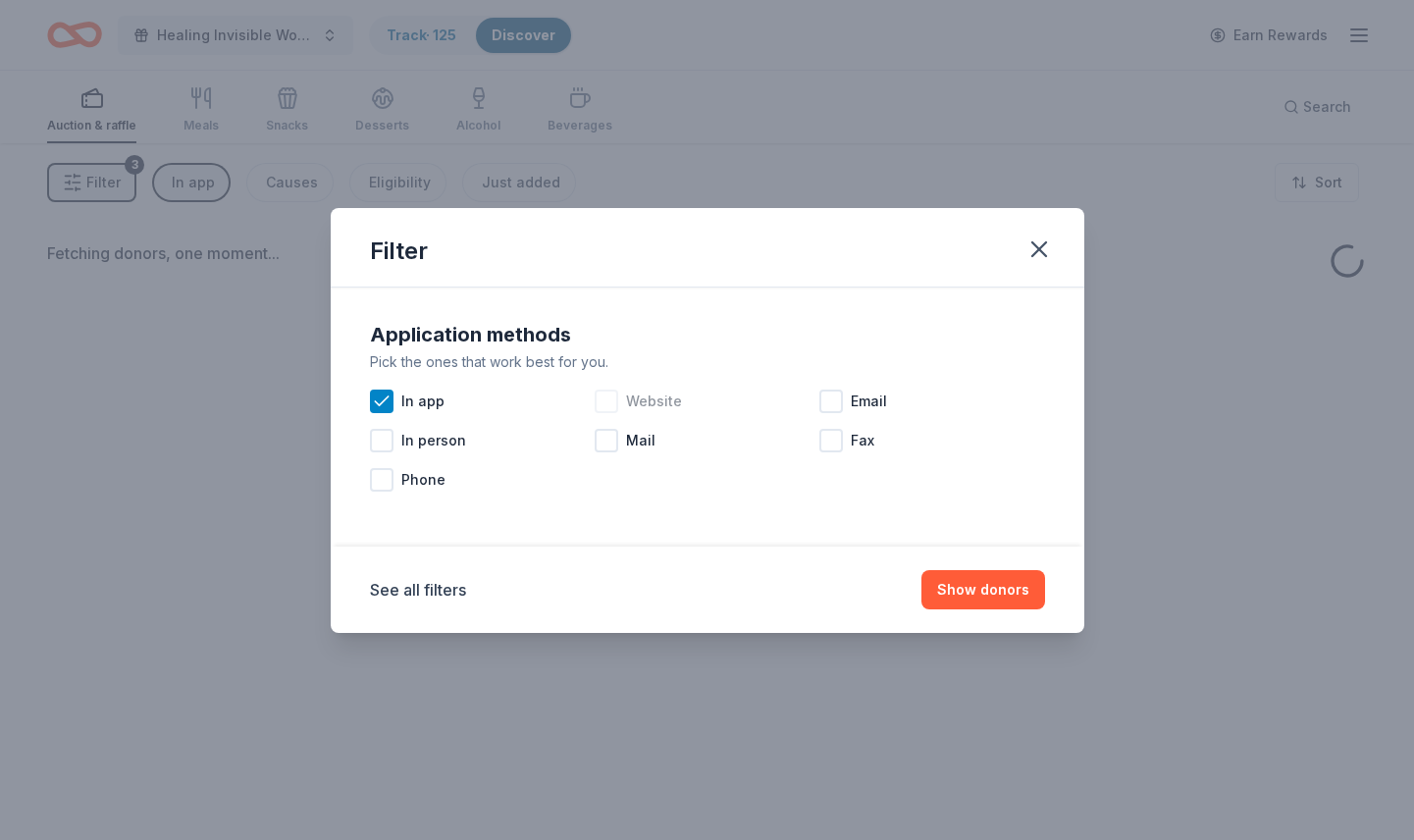
click at [605, 399] on div at bounding box center [607, 401] width 24 height 24
click at [986, 599] on button "Show donors" at bounding box center [983, 590] width 124 height 40
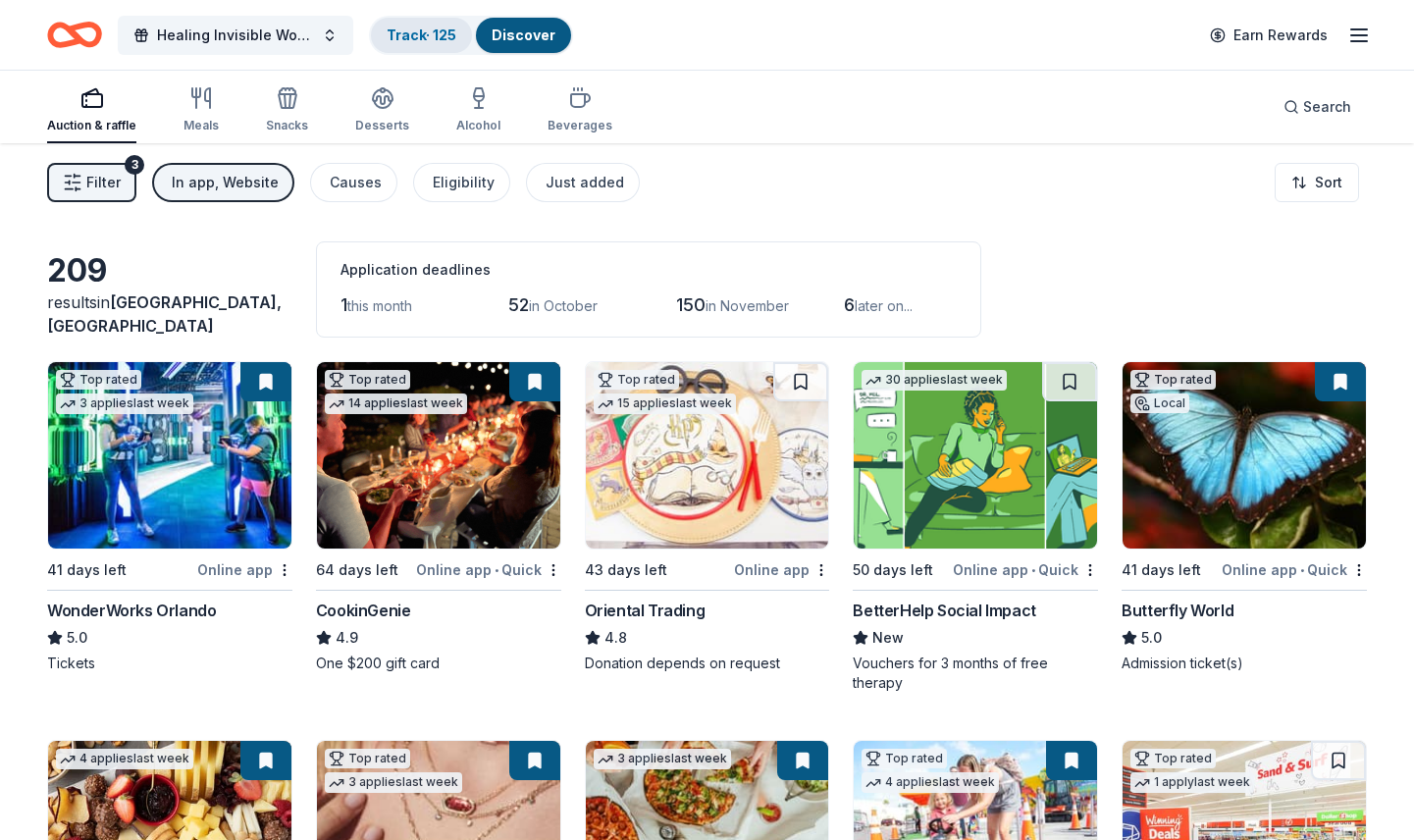
click at [427, 34] on link "Track · 125" at bounding box center [421, 35] width 70 height 17
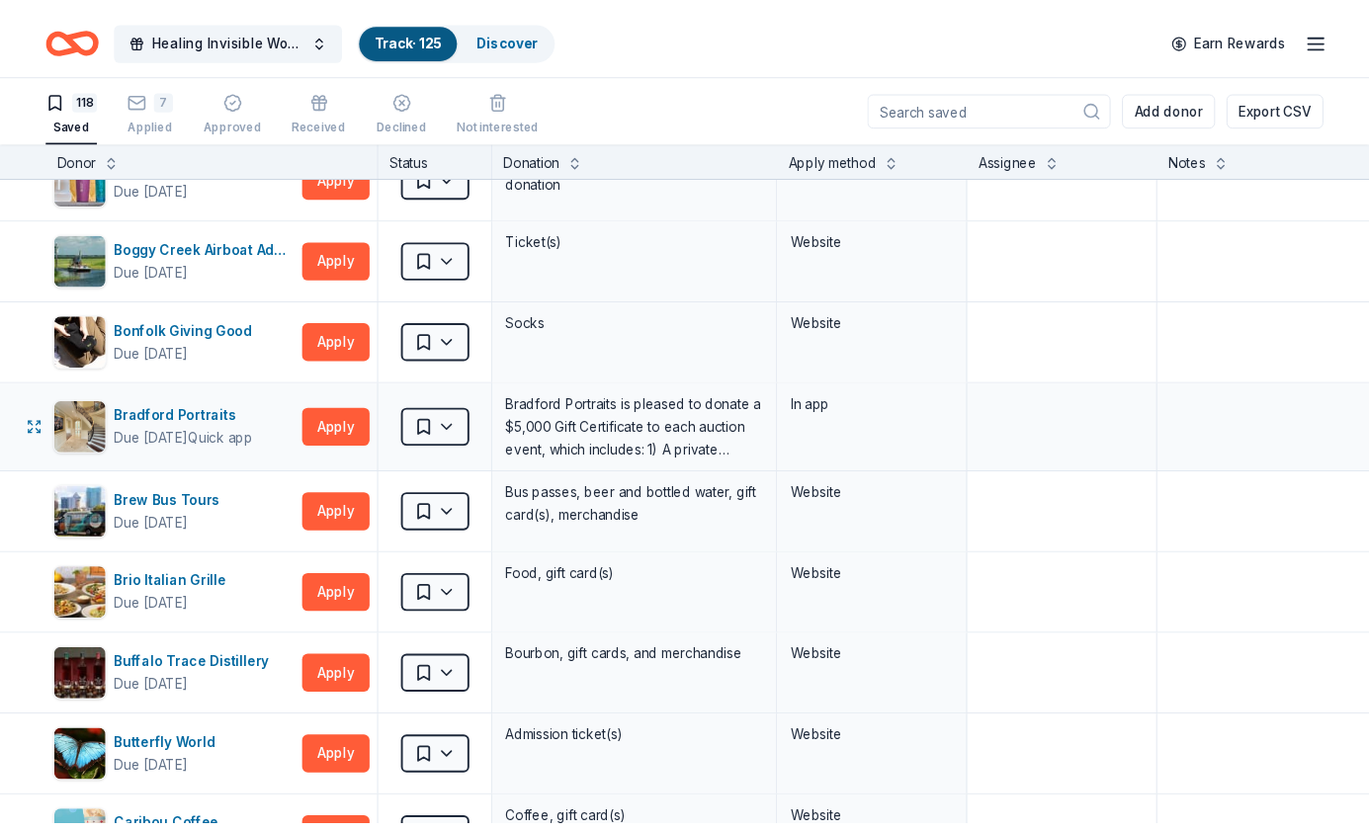
scroll to position [46, 0]
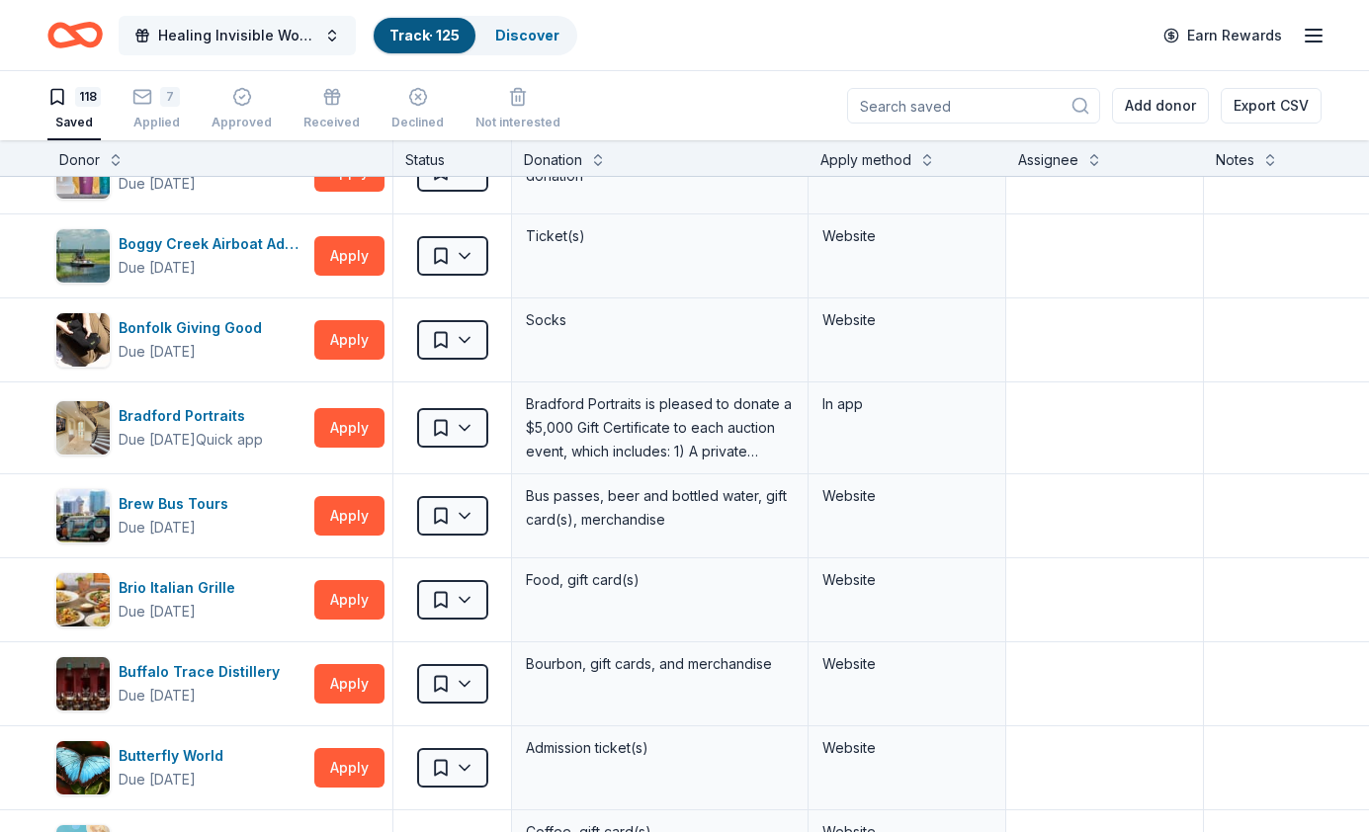
click at [266, 35] on span "Healing Invisible Wounds Golf Tournament" at bounding box center [237, 36] width 158 height 24
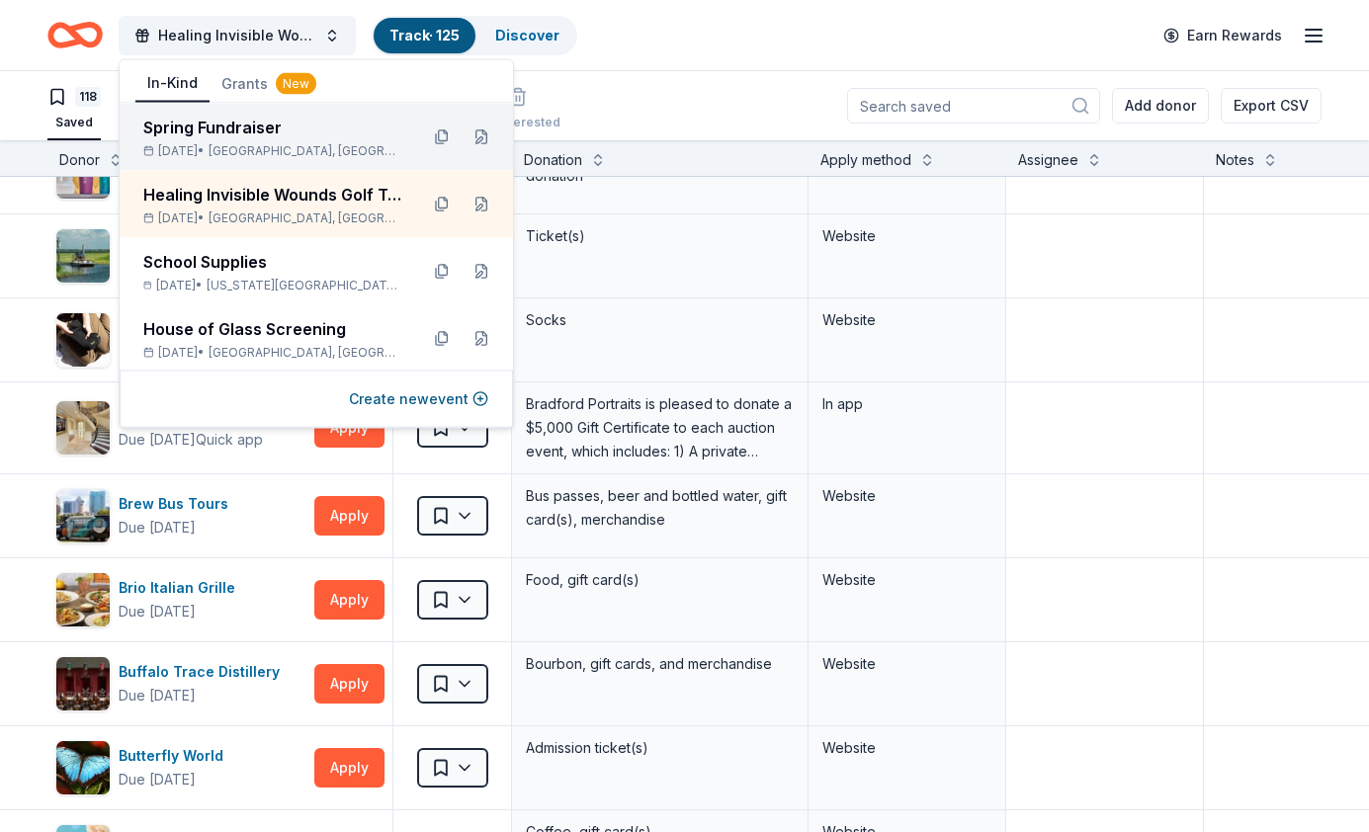
click at [236, 125] on div "Spring Fundraiser" at bounding box center [272, 128] width 259 height 24
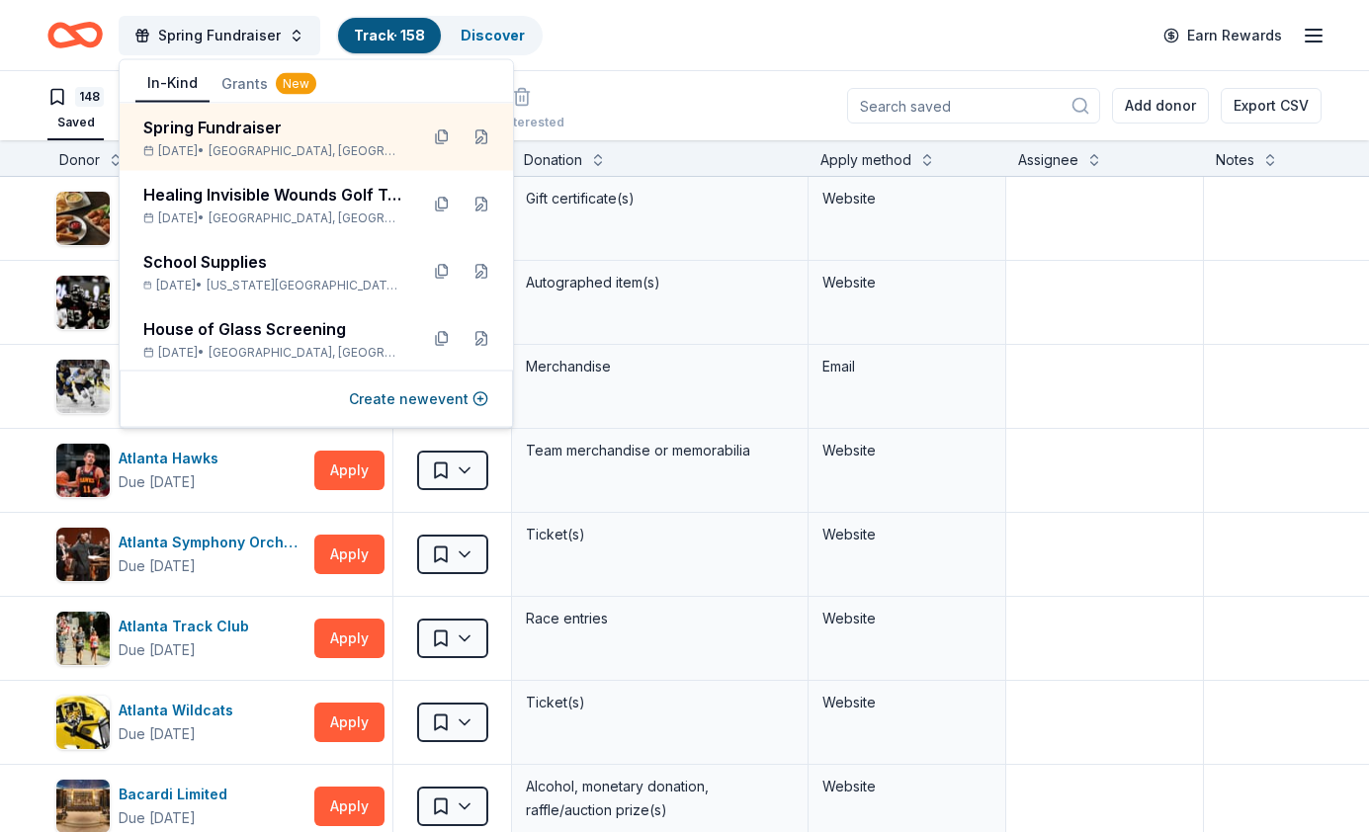
click at [643, 53] on div "Spring Fundraiser Track · 158 Discover Earn Rewards" at bounding box center [684, 35] width 1274 height 46
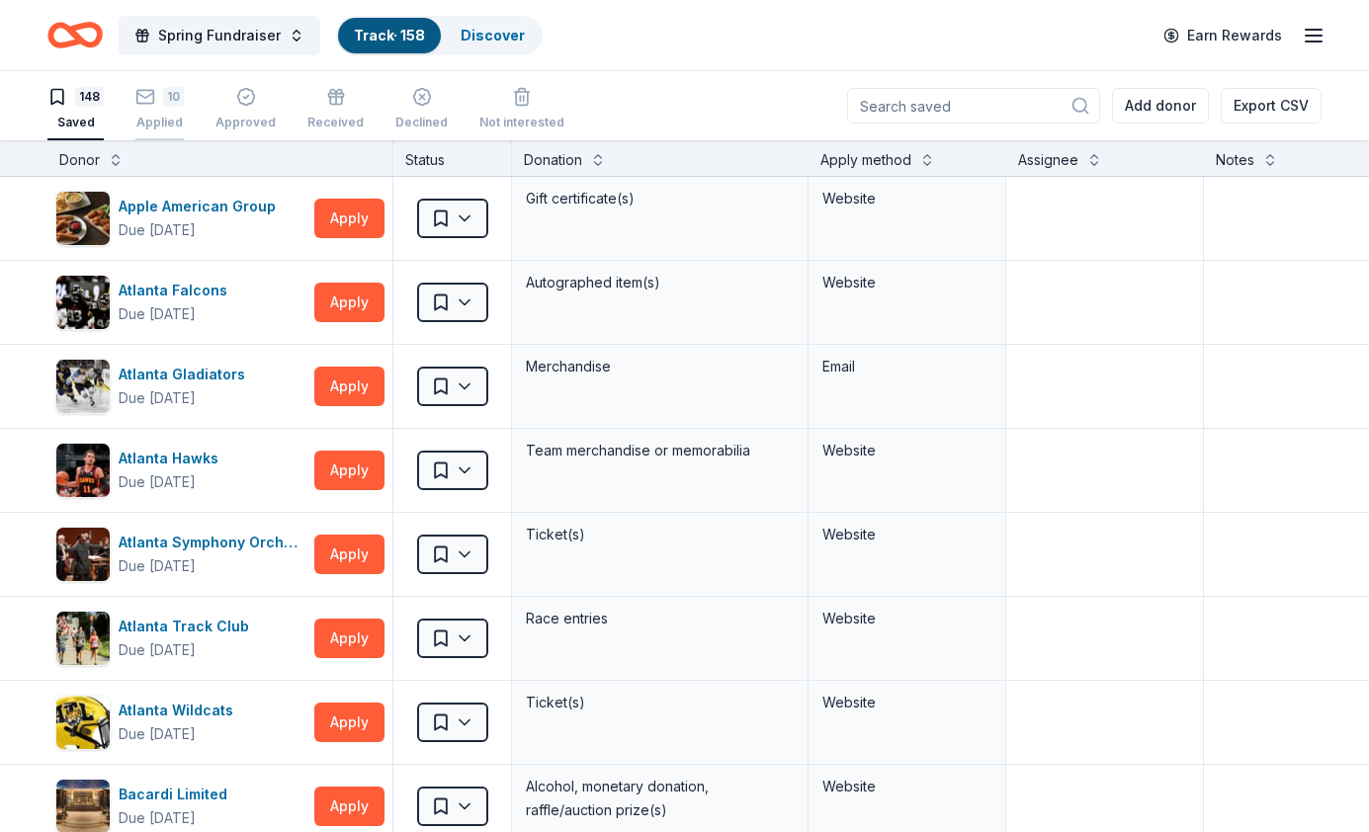
click at [169, 100] on div "10" at bounding box center [173, 97] width 21 height 20
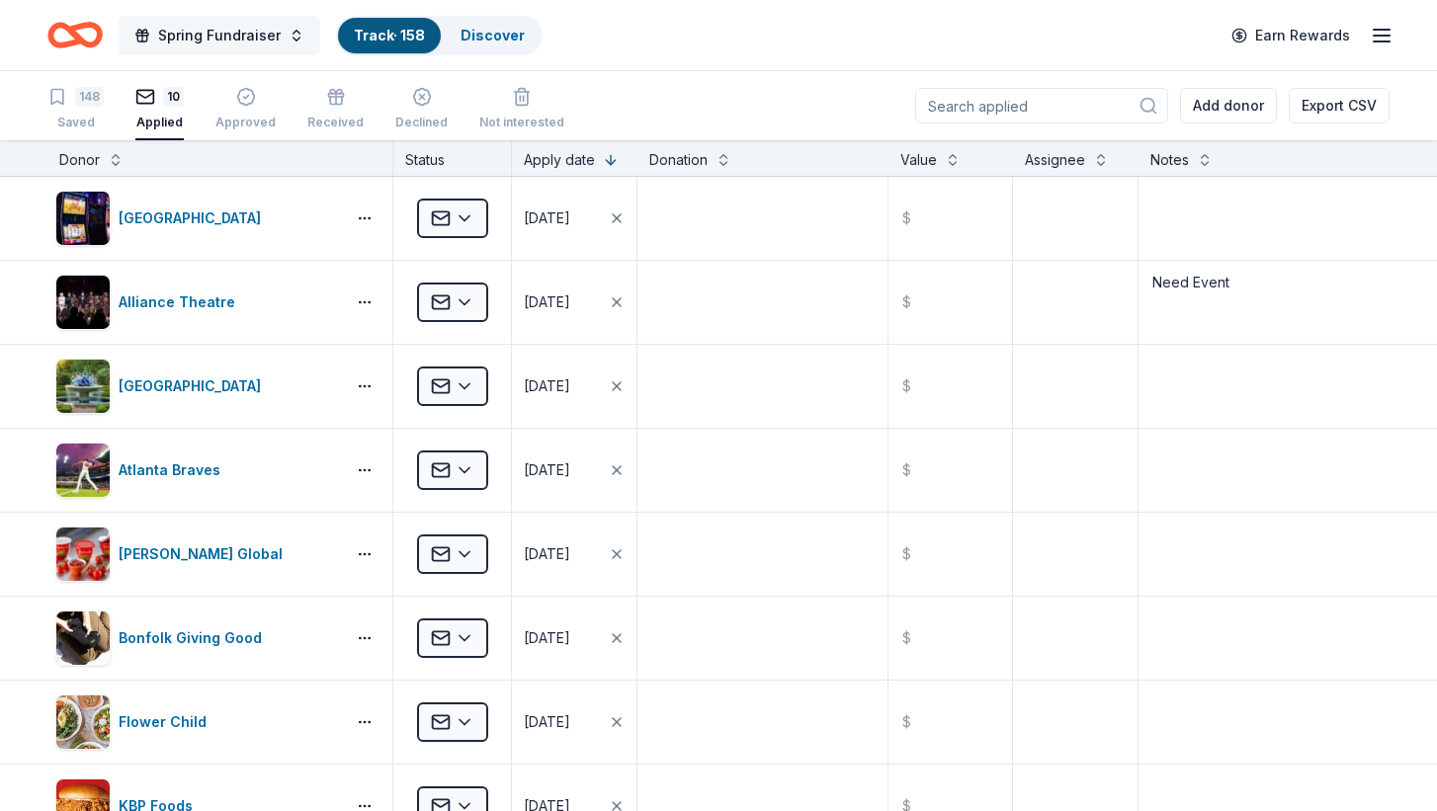
click at [243, 40] on span "Spring Fundraiser" at bounding box center [219, 36] width 123 height 24
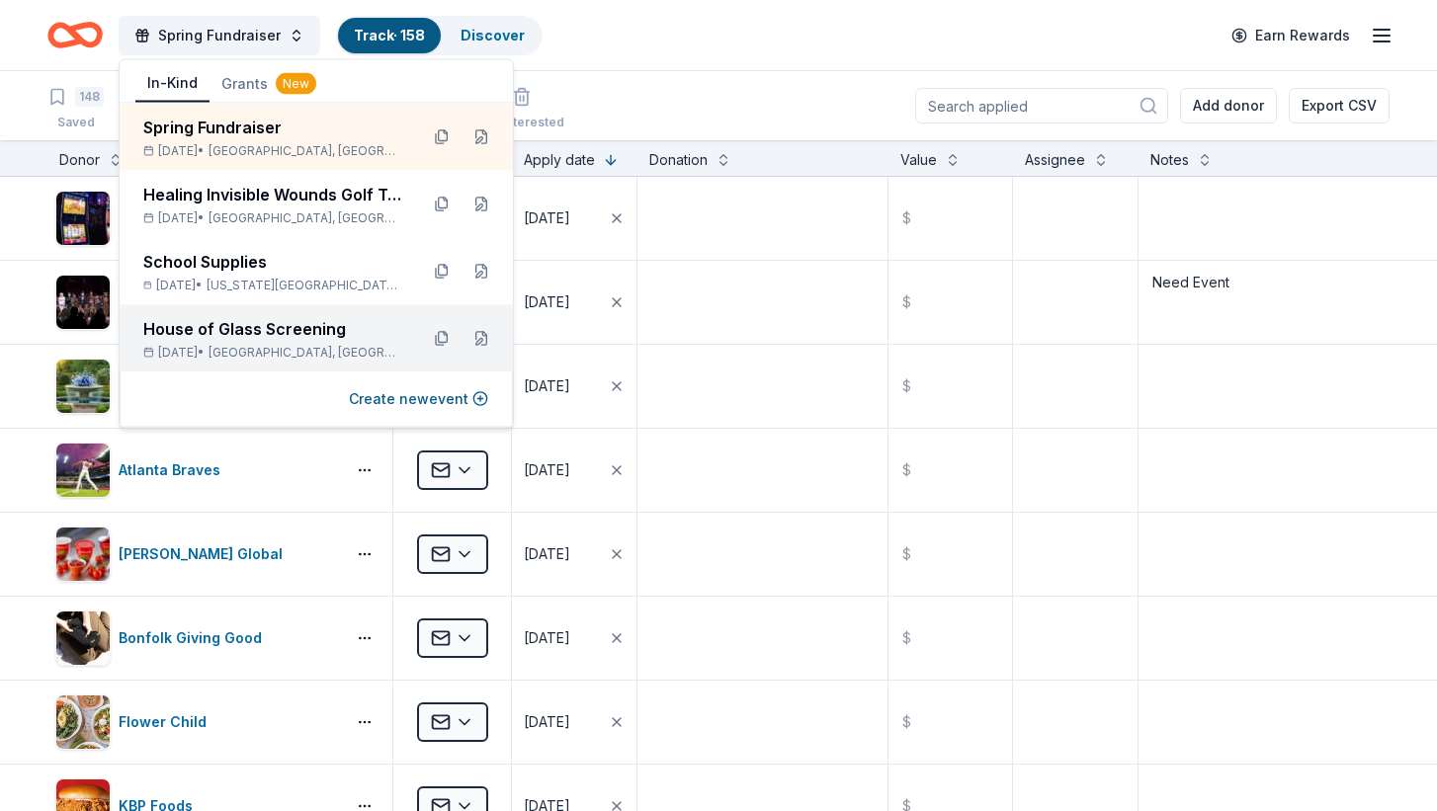
click at [231, 327] on div "House of Glass Screening" at bounding box center [272, 329] width 259 height 24
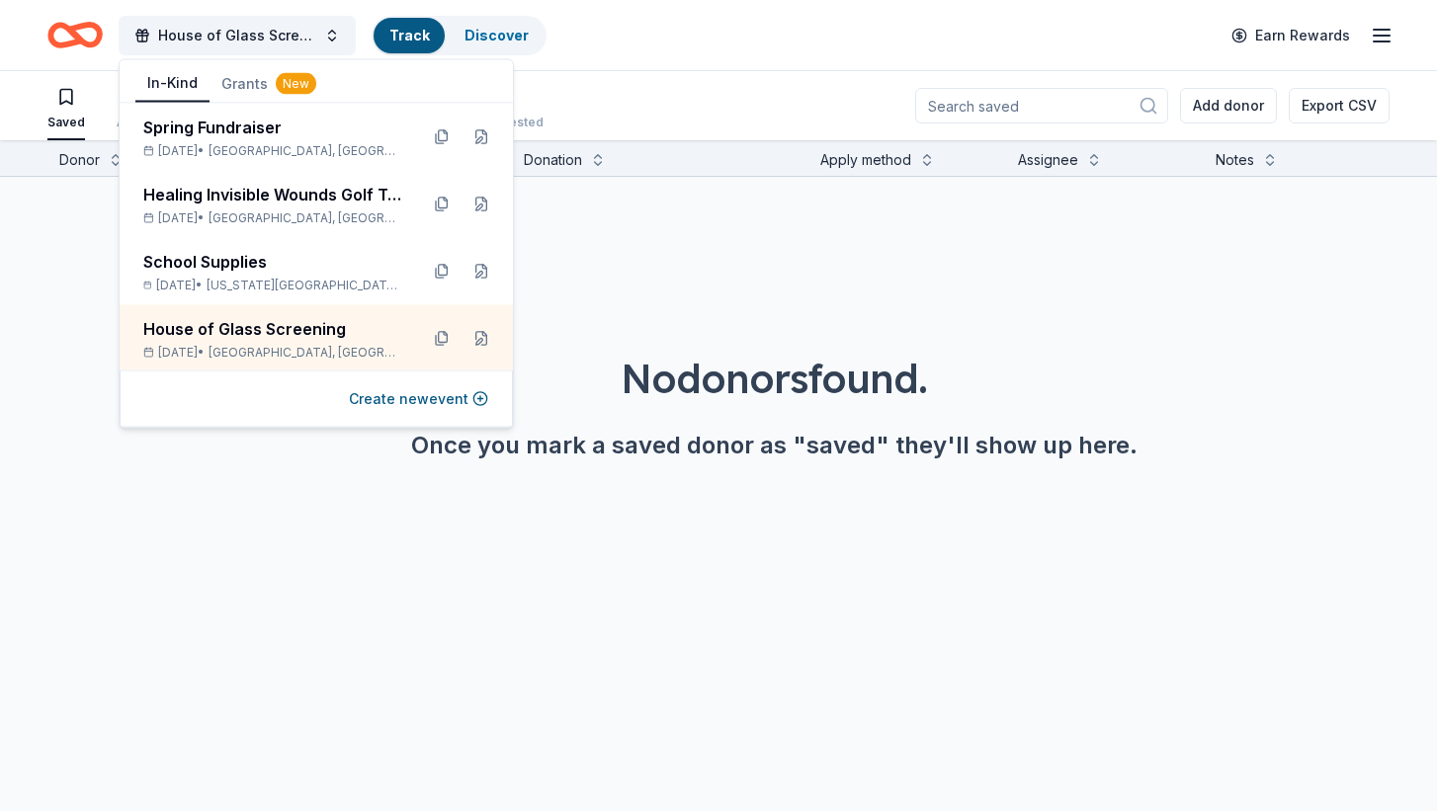
click at [367, 571] on div "Donor Status Donation Apply method Assignee Notes No donors found. Once you mar…" at bounding box center [718, 476] width 1437 height 672
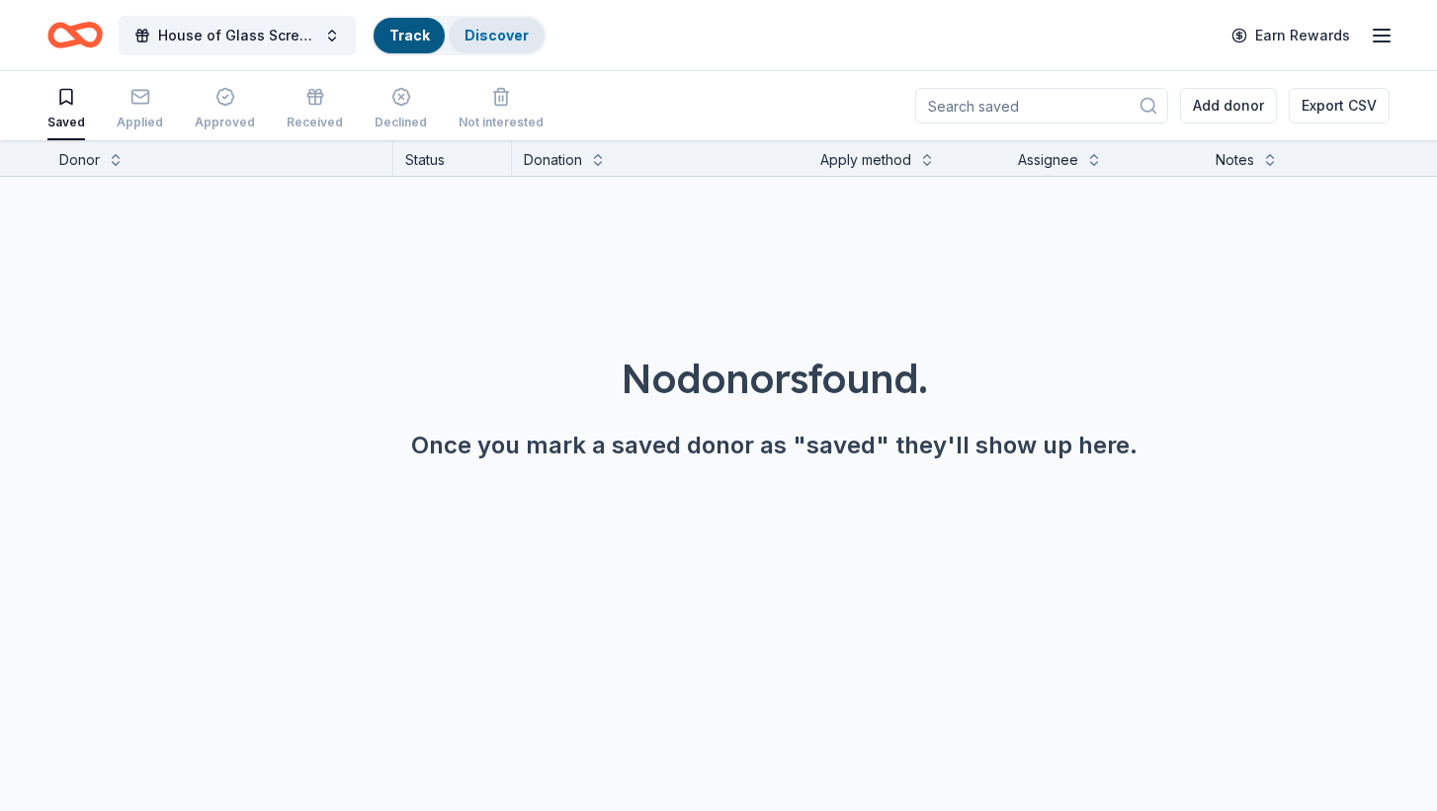
click at [491, 43] on div "Discover" at bounding box center [497, 36] width 96 height 36
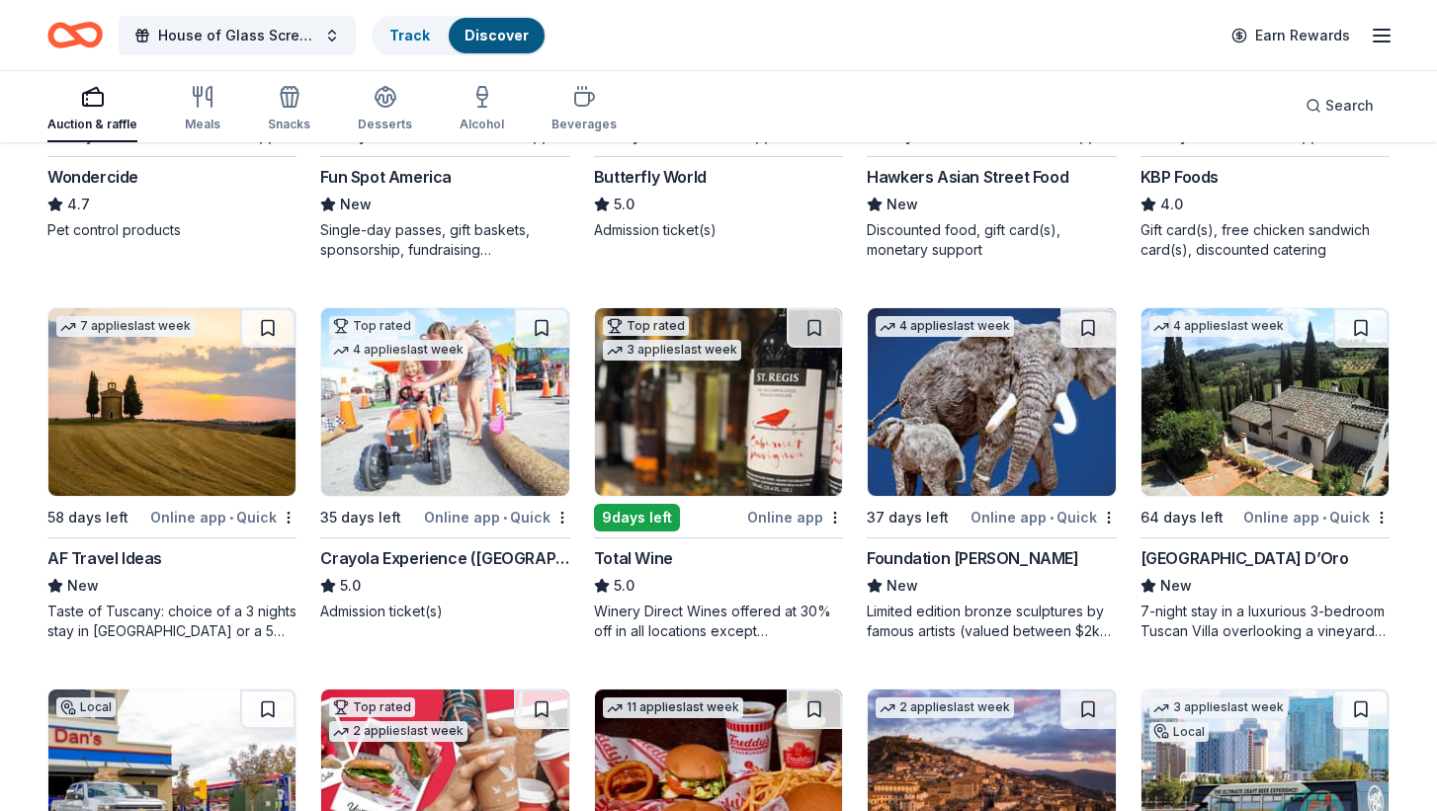
scroll to position [1205, 0]
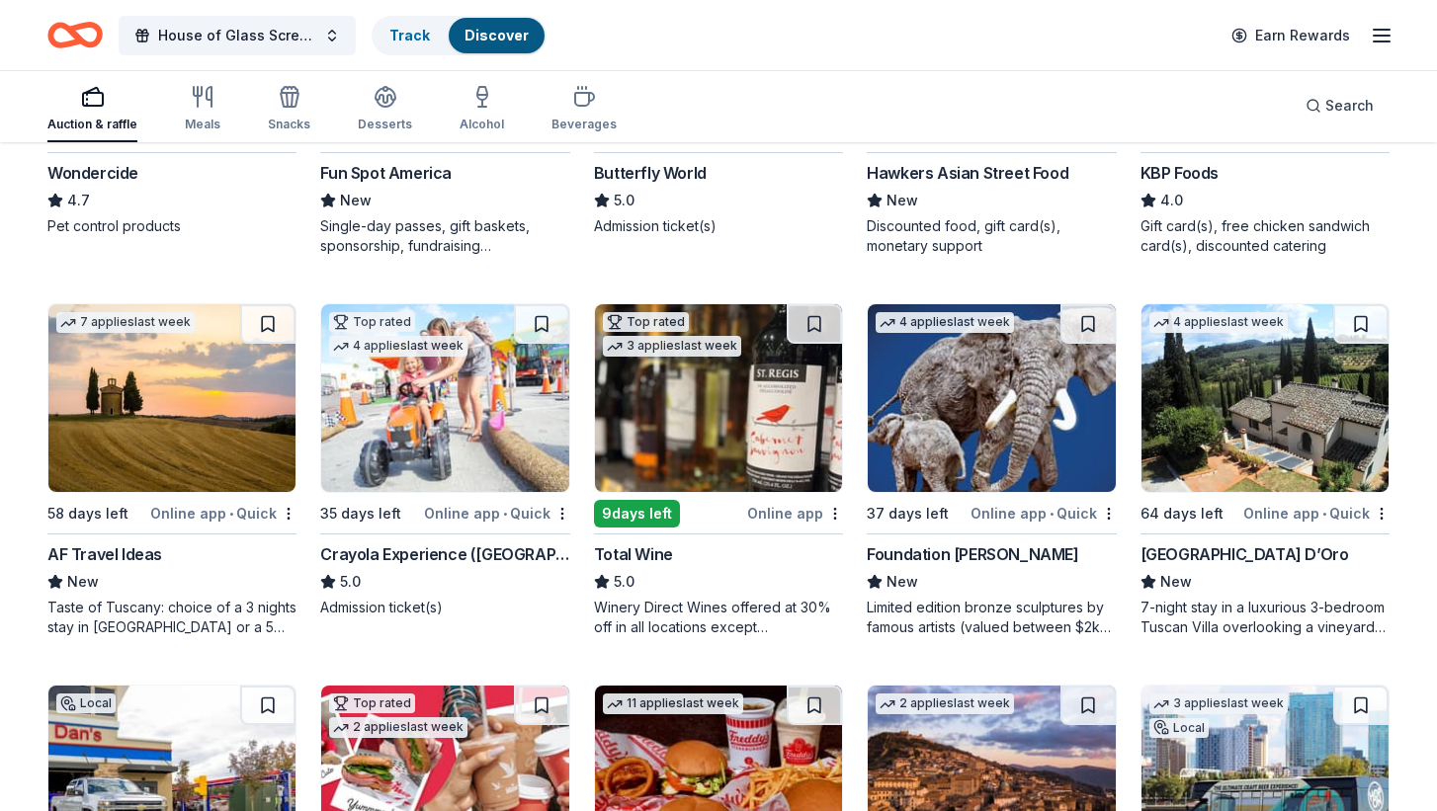
click at [174, 446] on img at bounding box center [171, 398] width 247 height 188
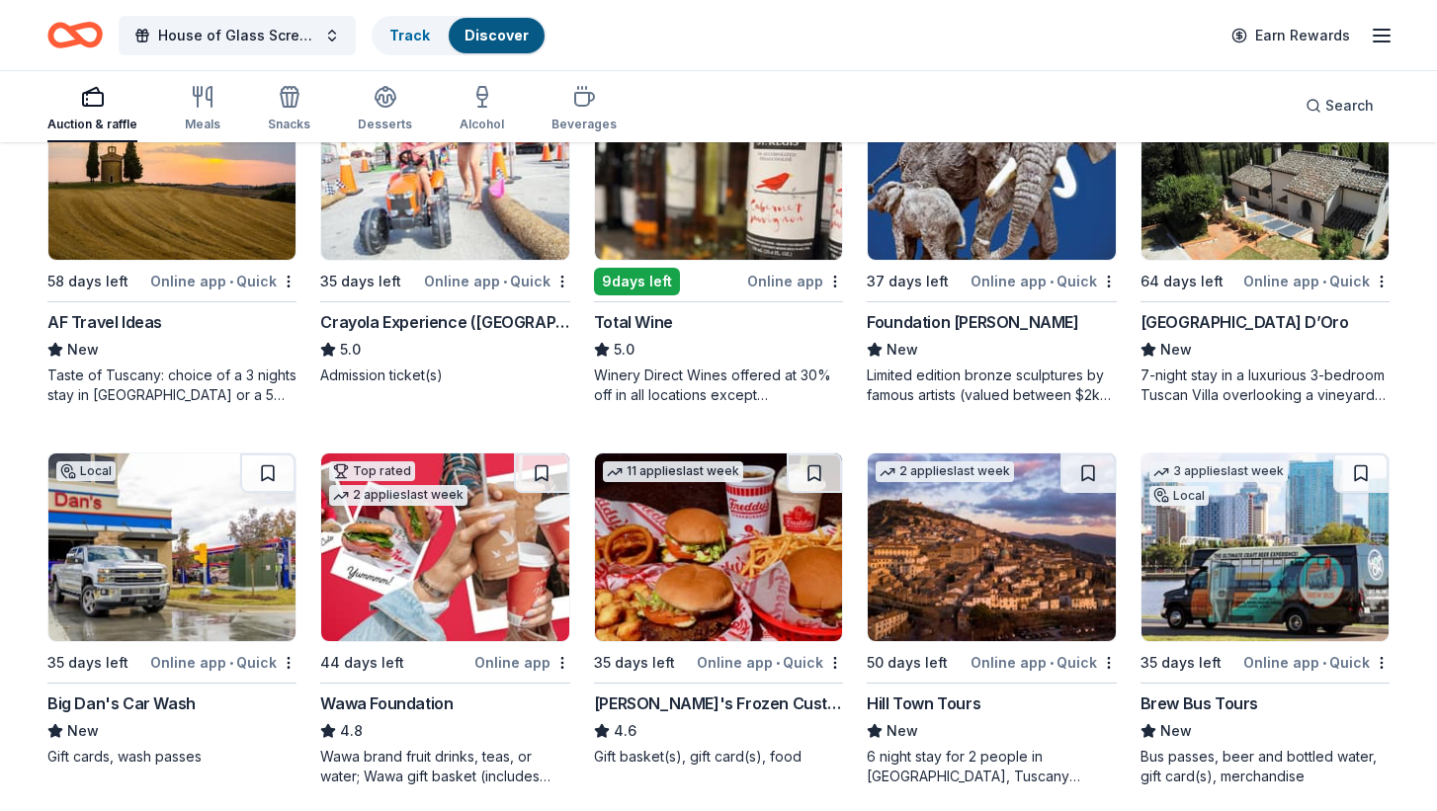
scroll to position [1410, 0]
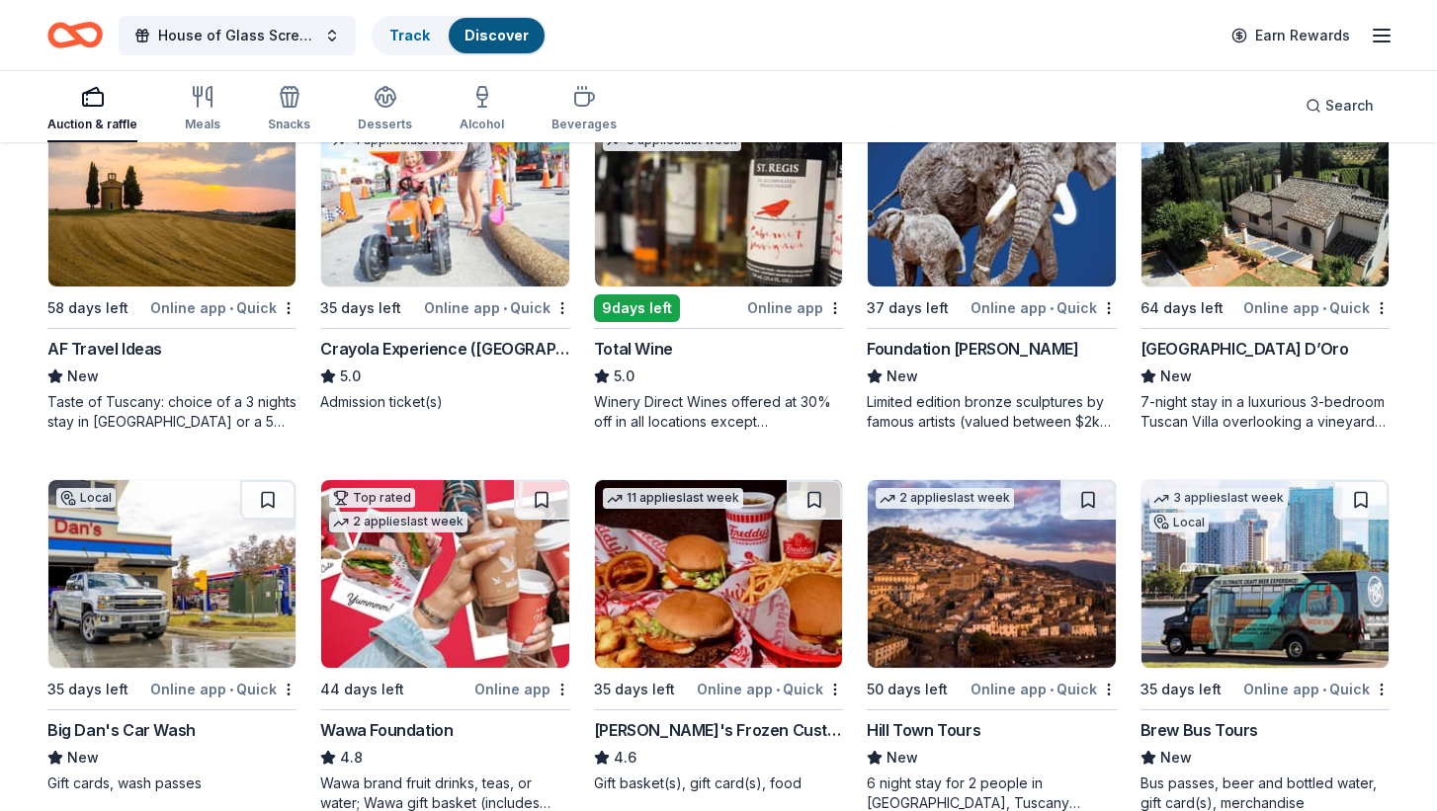
click at [1267, 229] on img at bounding box center [1265, 193] width 247 height 188
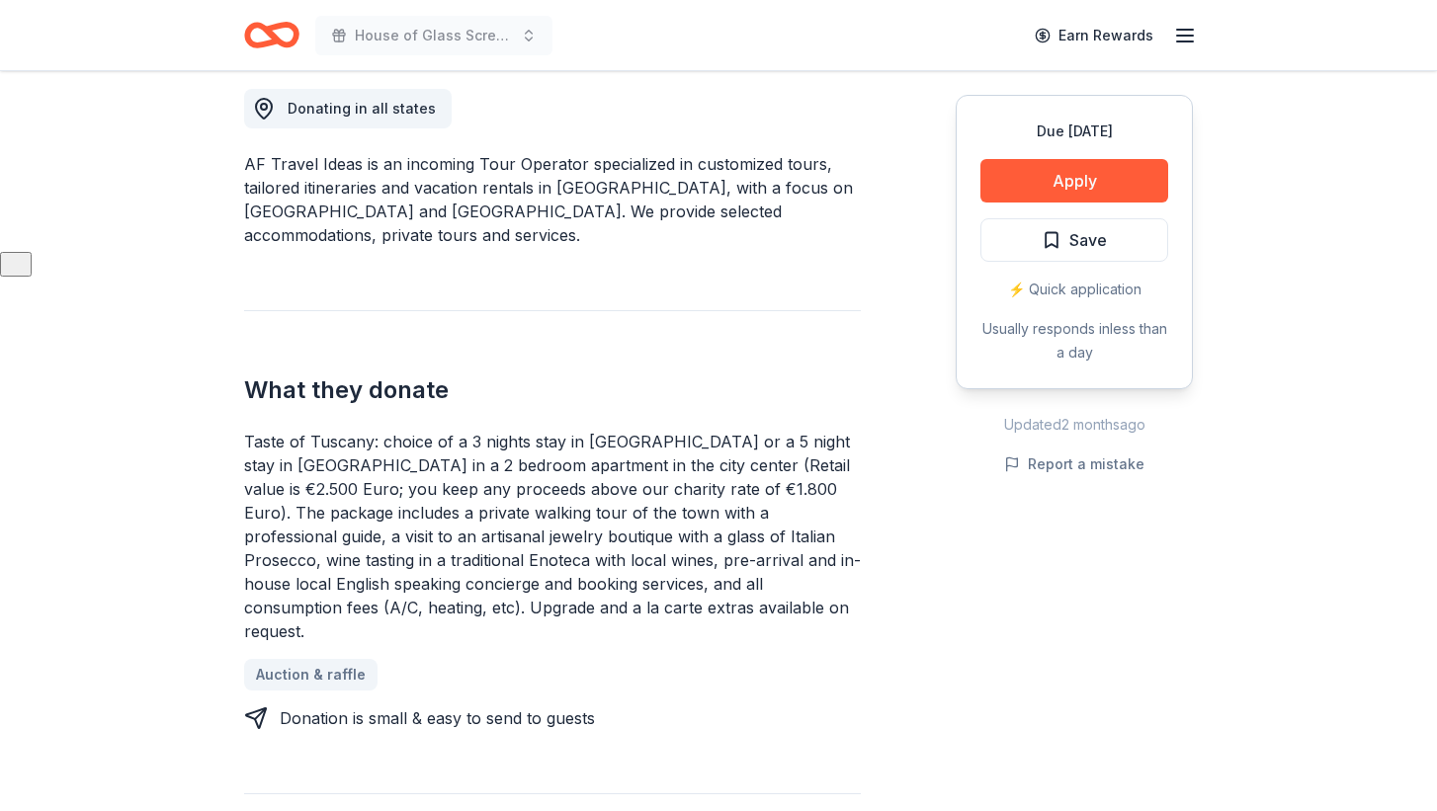
scroll to position [545, 0]
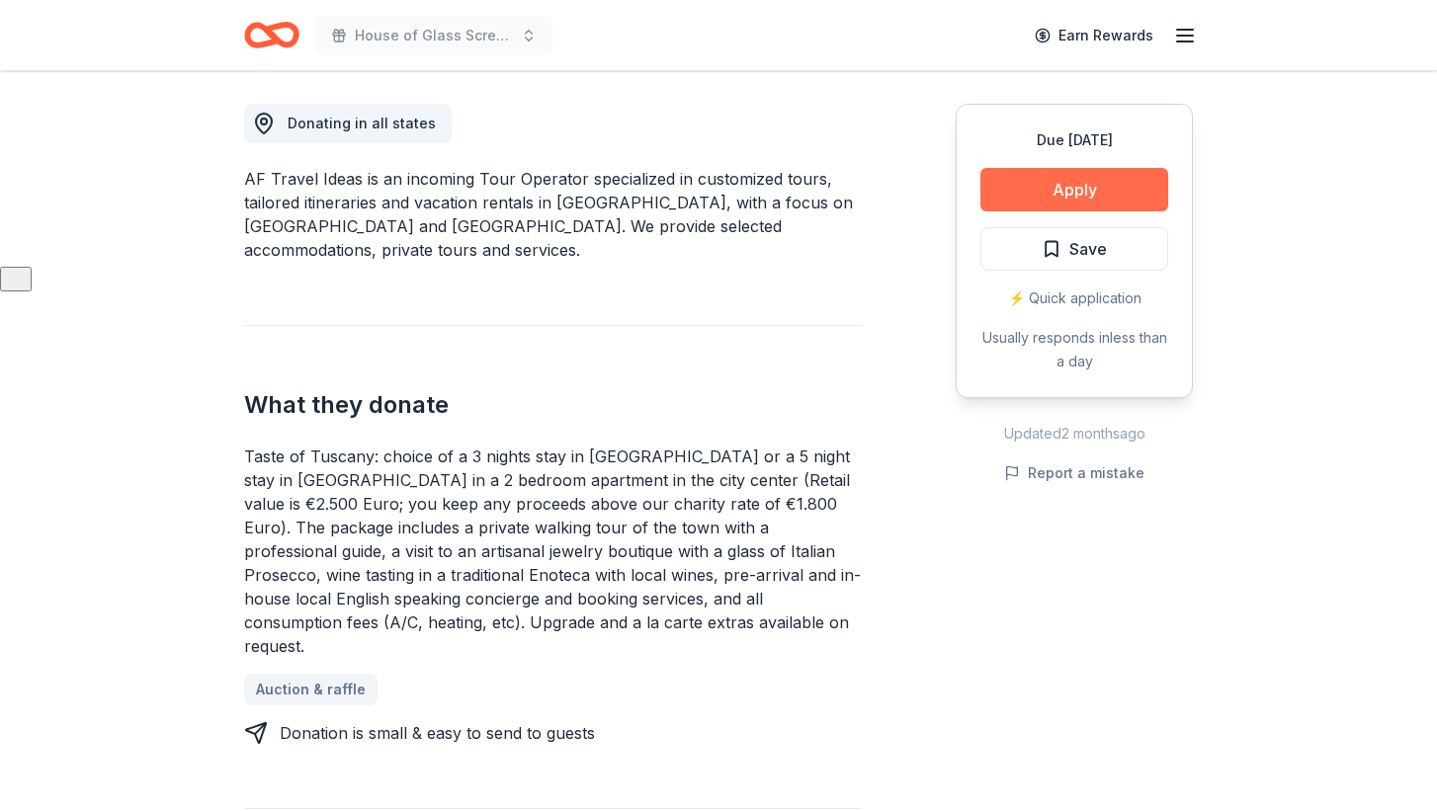
click at [1049, 193] on button "Apply" at bounding box center [1074, 189] width 188 height 43
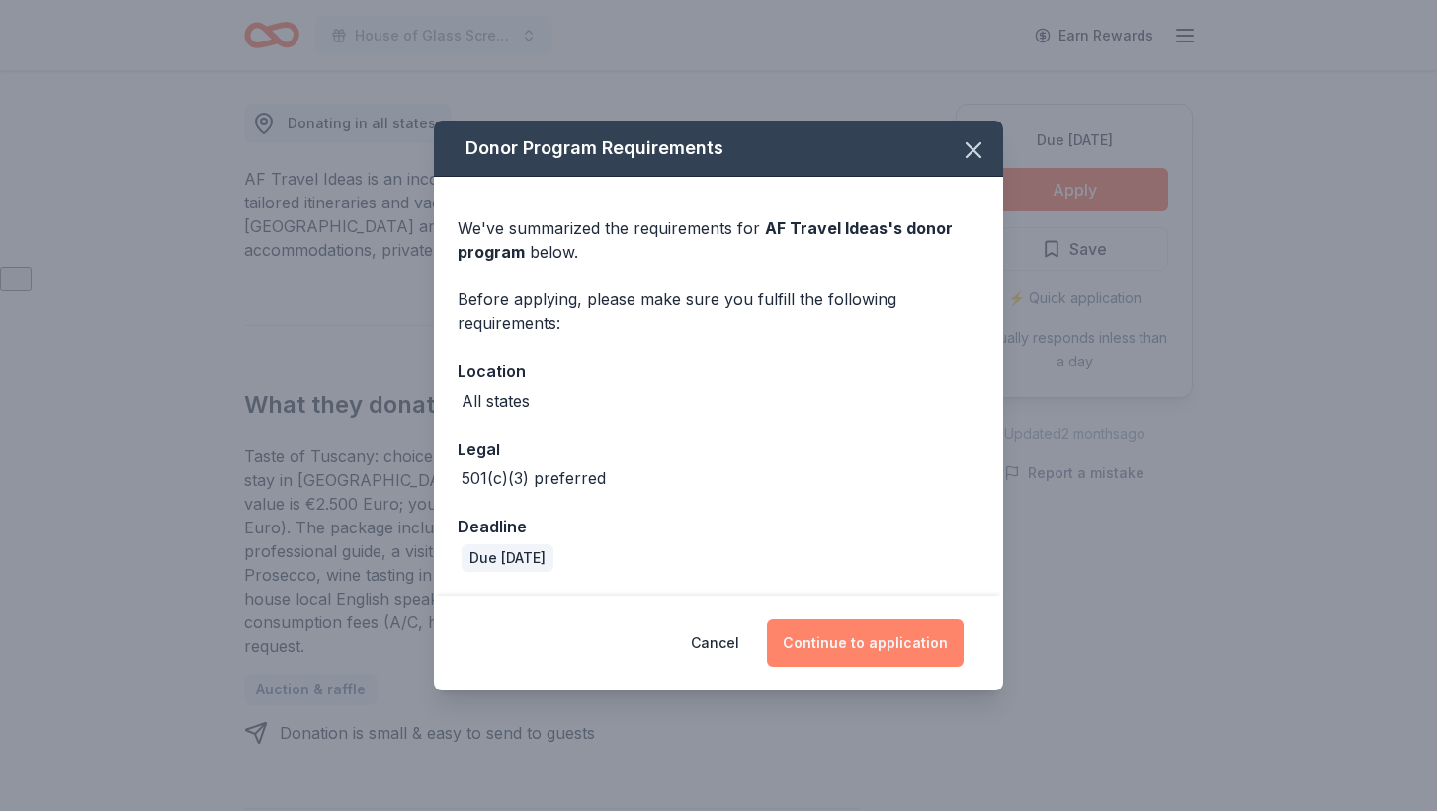
click at [867, 653] on button "Continue to application" at bounding box center [865, 643] width 197 height 47
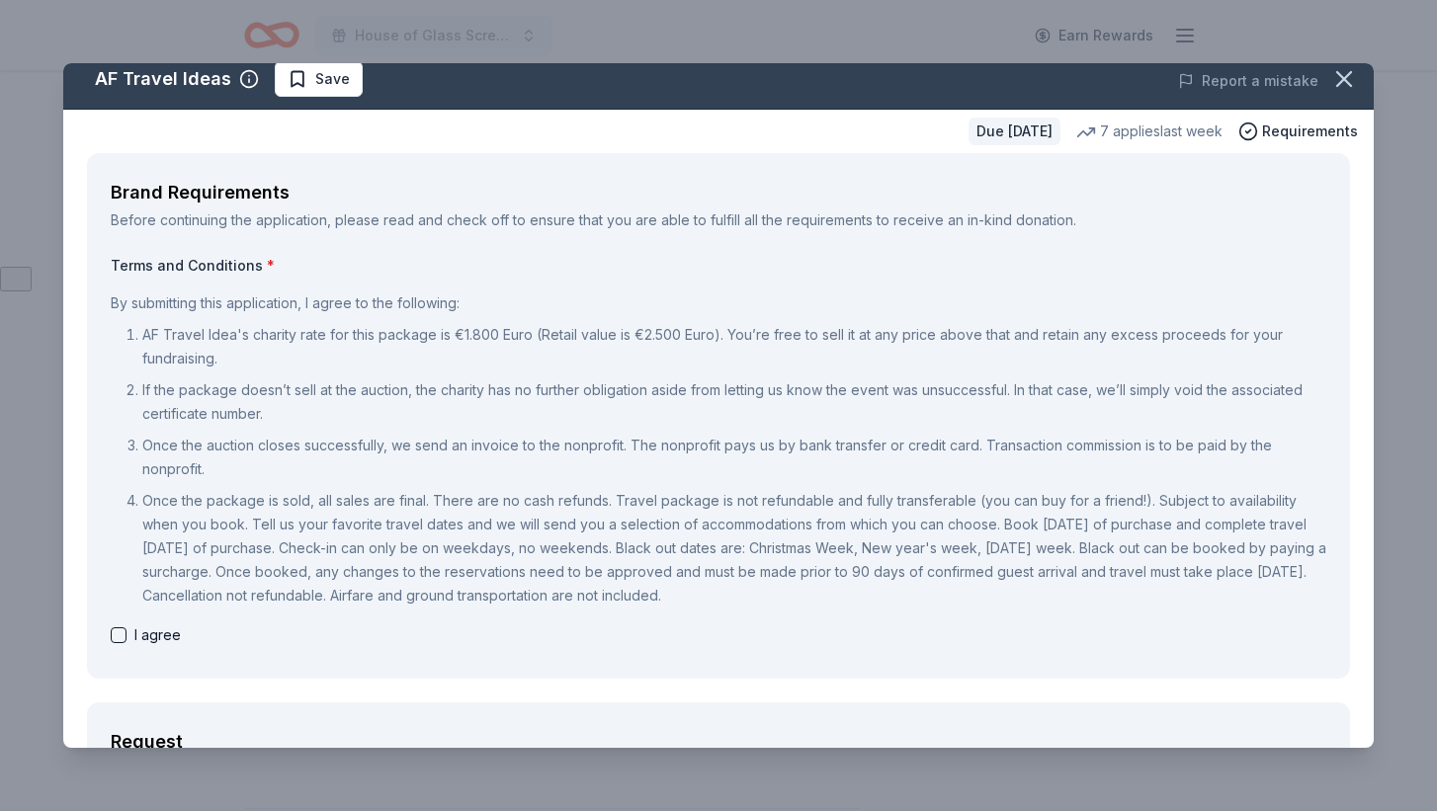
scroll to position [15, 0]
drag, startPoint x: 100, startPoint y: 301, endPoint x: 352, endPoint y: 334, distance: 254.1
click at [364, 338] on div "Brand Requirements Before continuing the application, please read and check off…" at bounding box center [718, 415] width 1263 height 526
click at [1353, 79] on icon "button" at bounding box center [1344, 78] width 28 height 28
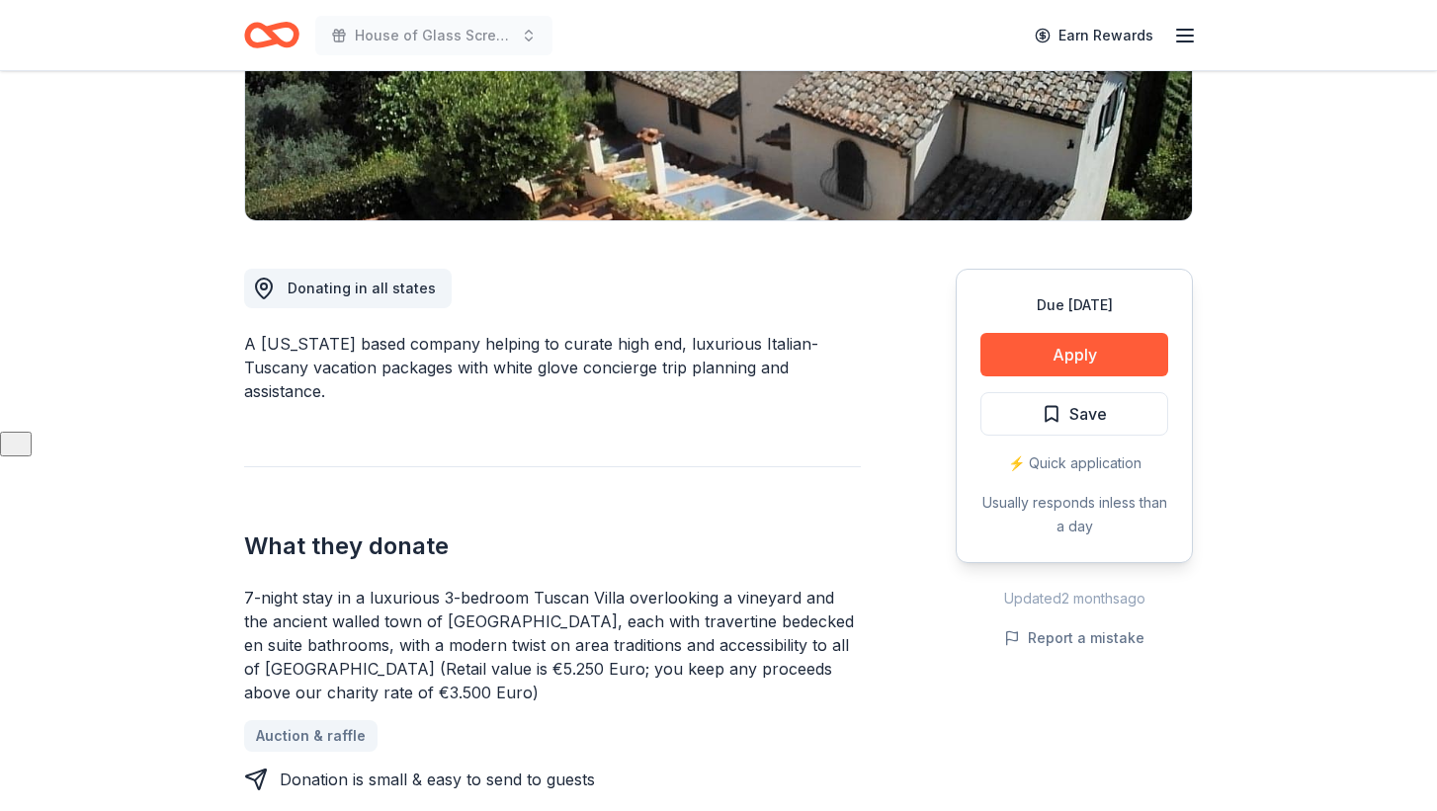
scroll to position [311, 0]
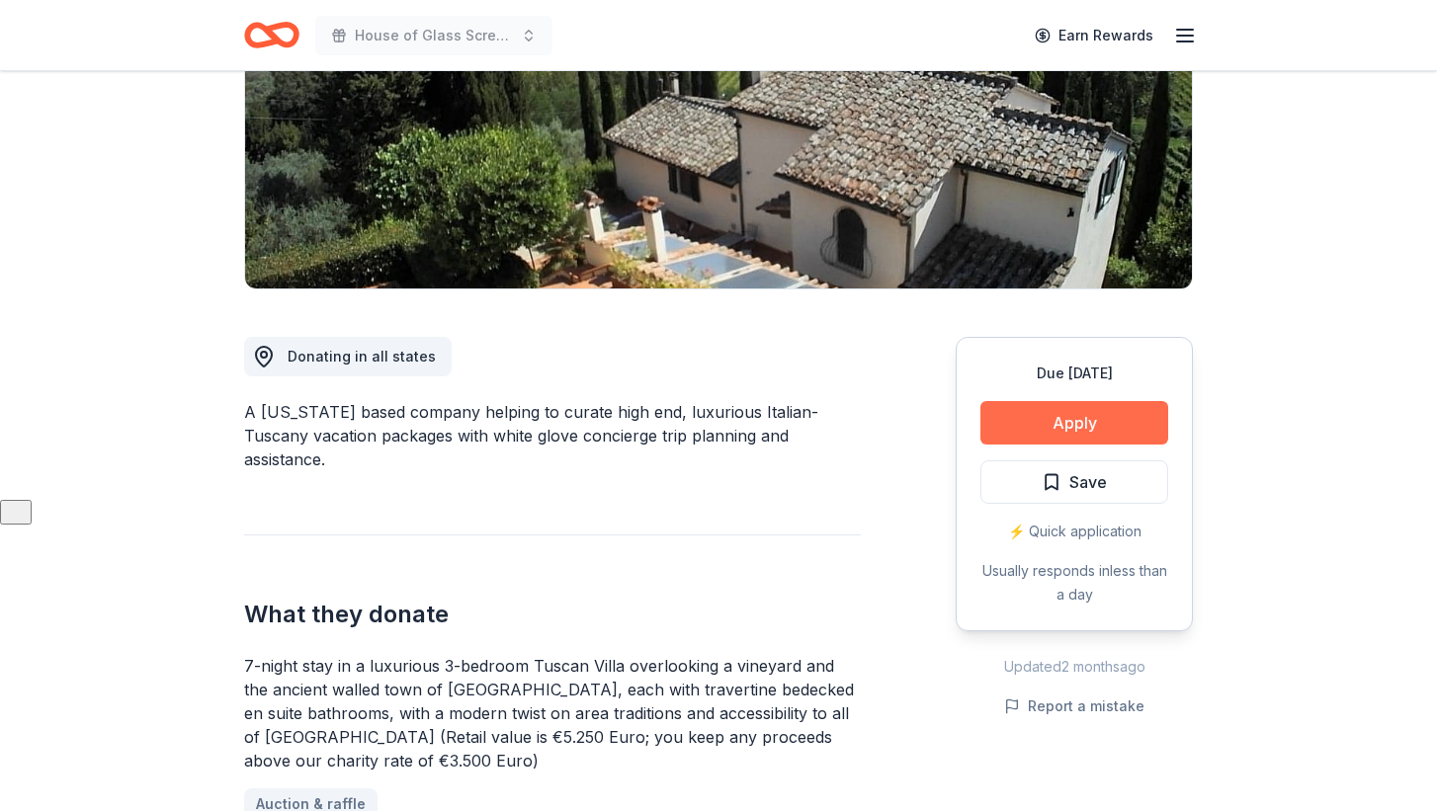
click at [1076, 412] on button "Apply" at bounding box center [1074, 422] width 188 height 43
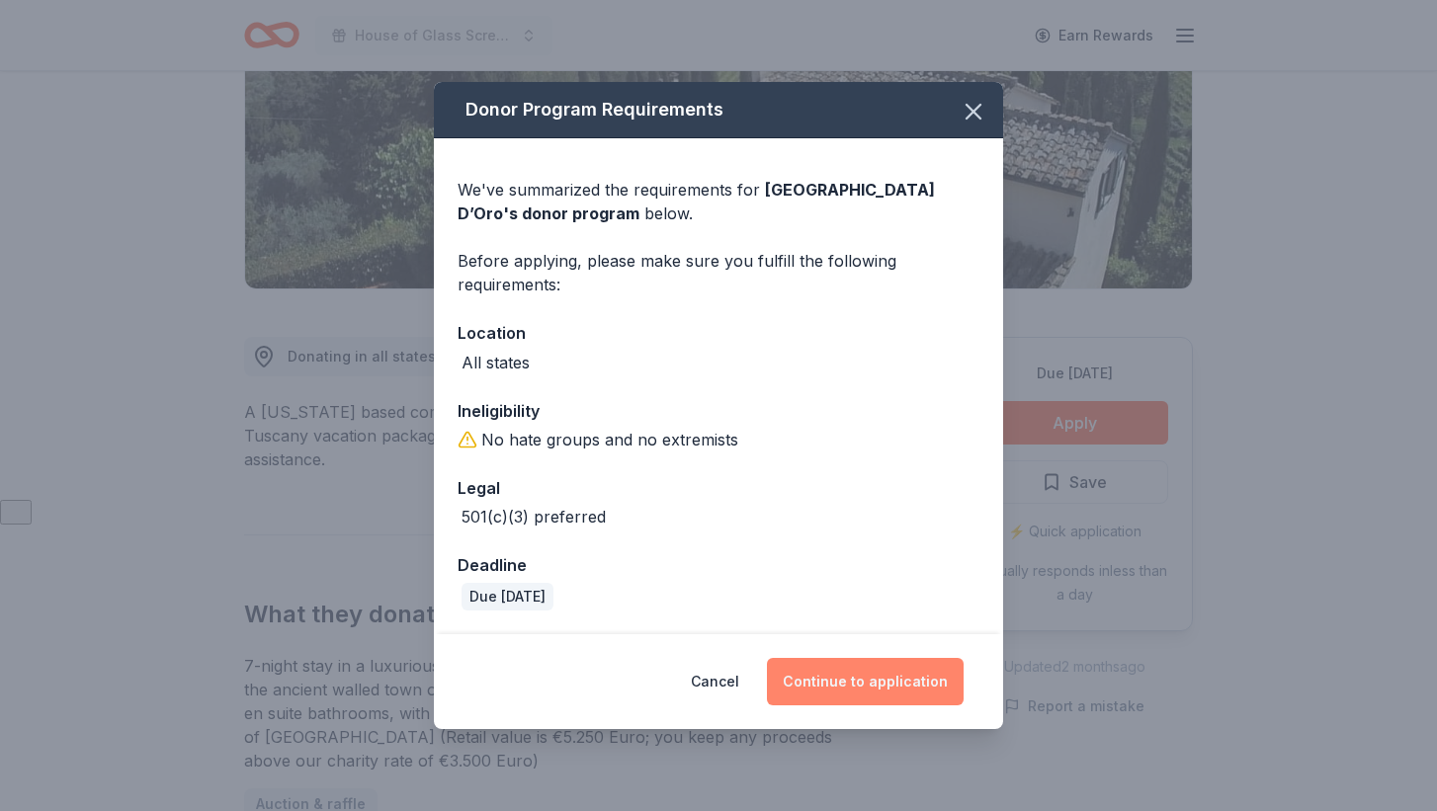
click at [850, 676] on button "Continue to application" at bounding box center [865, 681] width 197 height 47
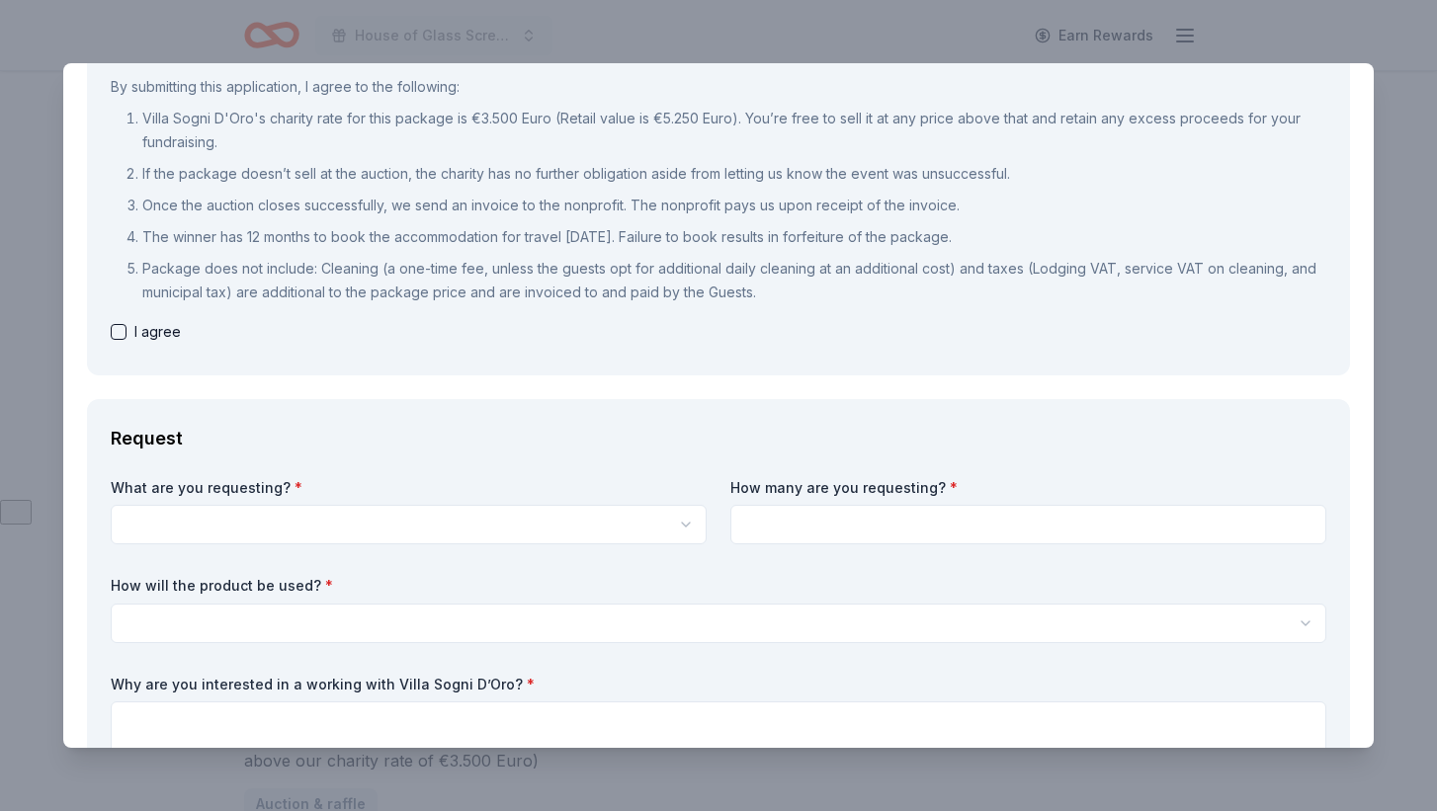
scroll to position [0, 0]
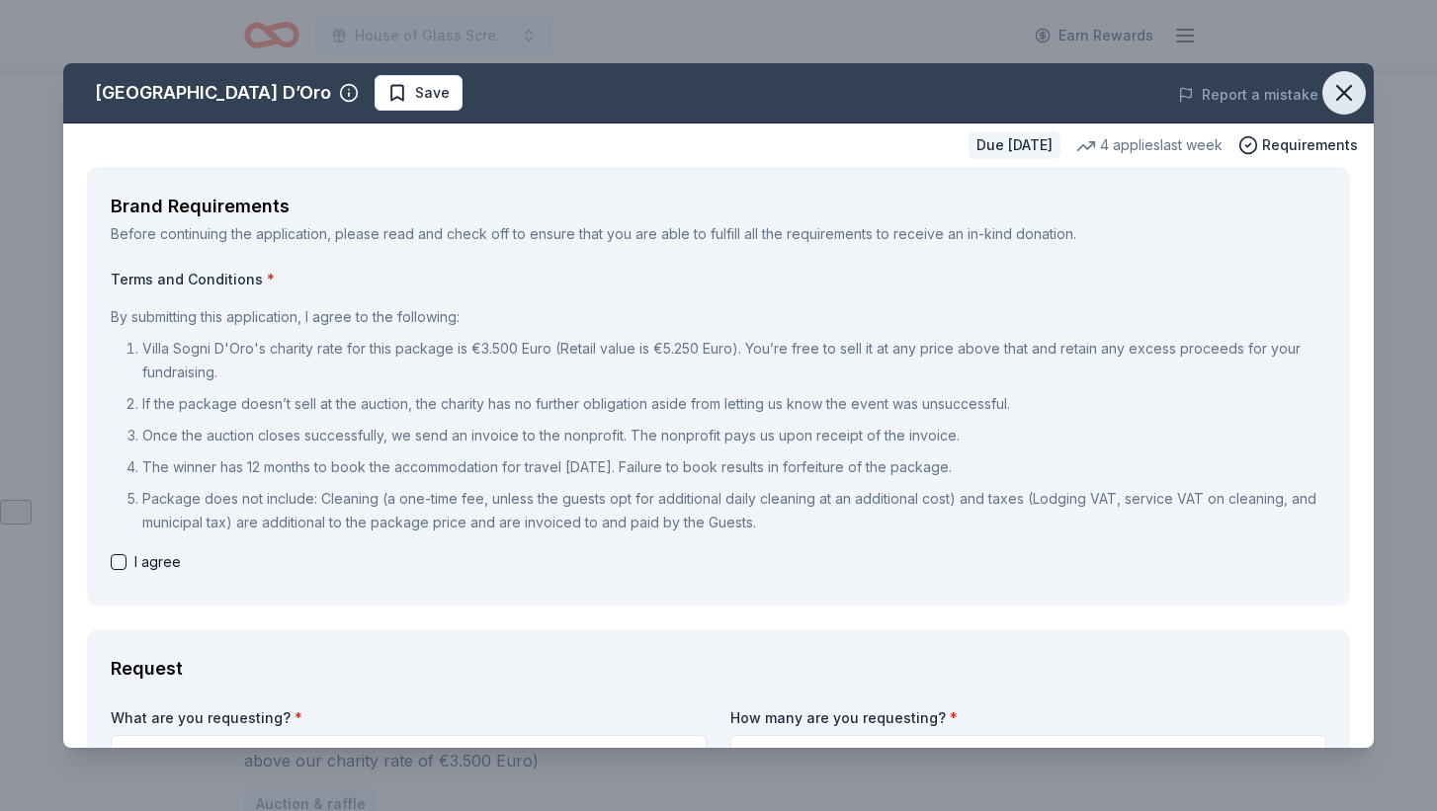
click at [1338, 96] on icon "button" at bounding box center [1344, 93] width 28 height 28
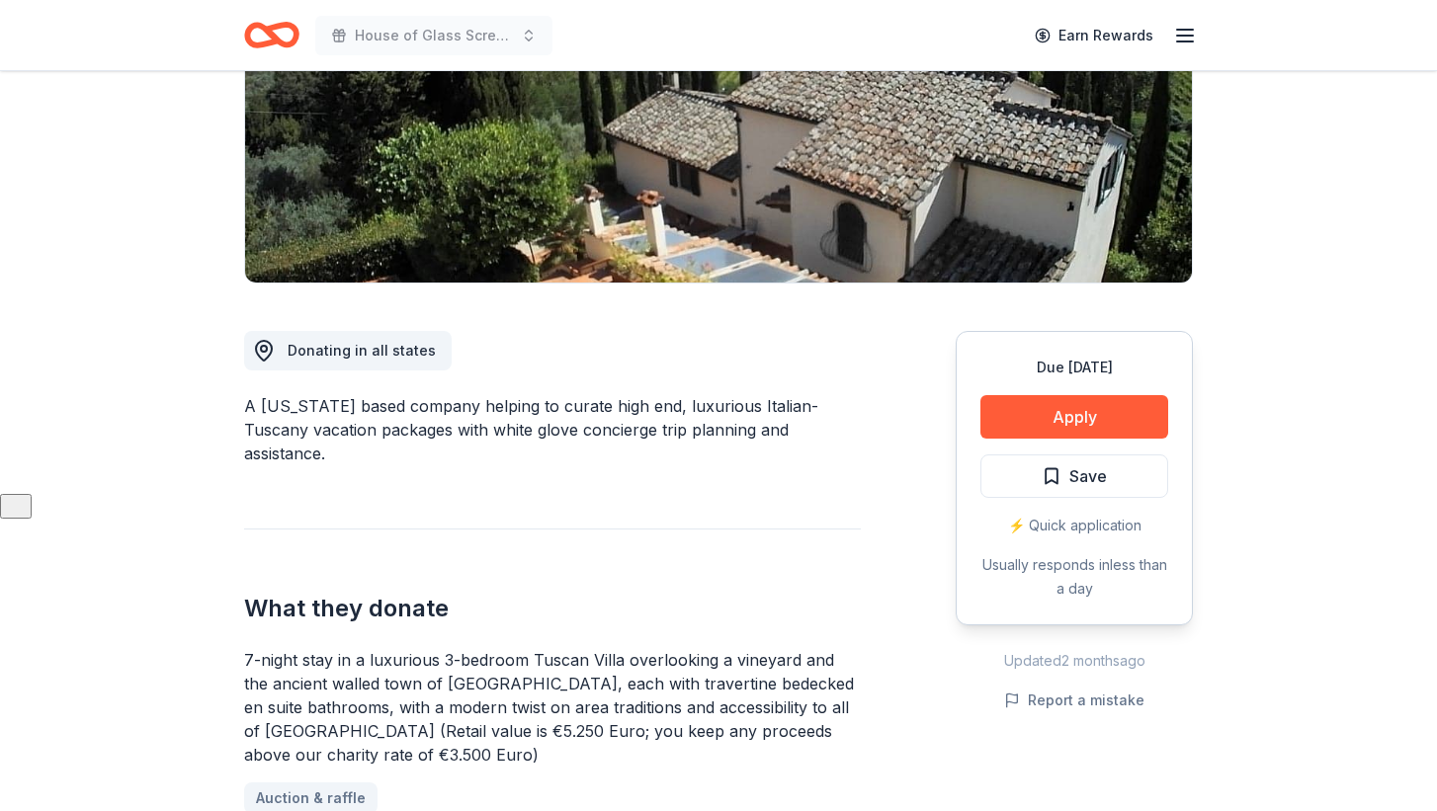
scroll to position [318, 0]
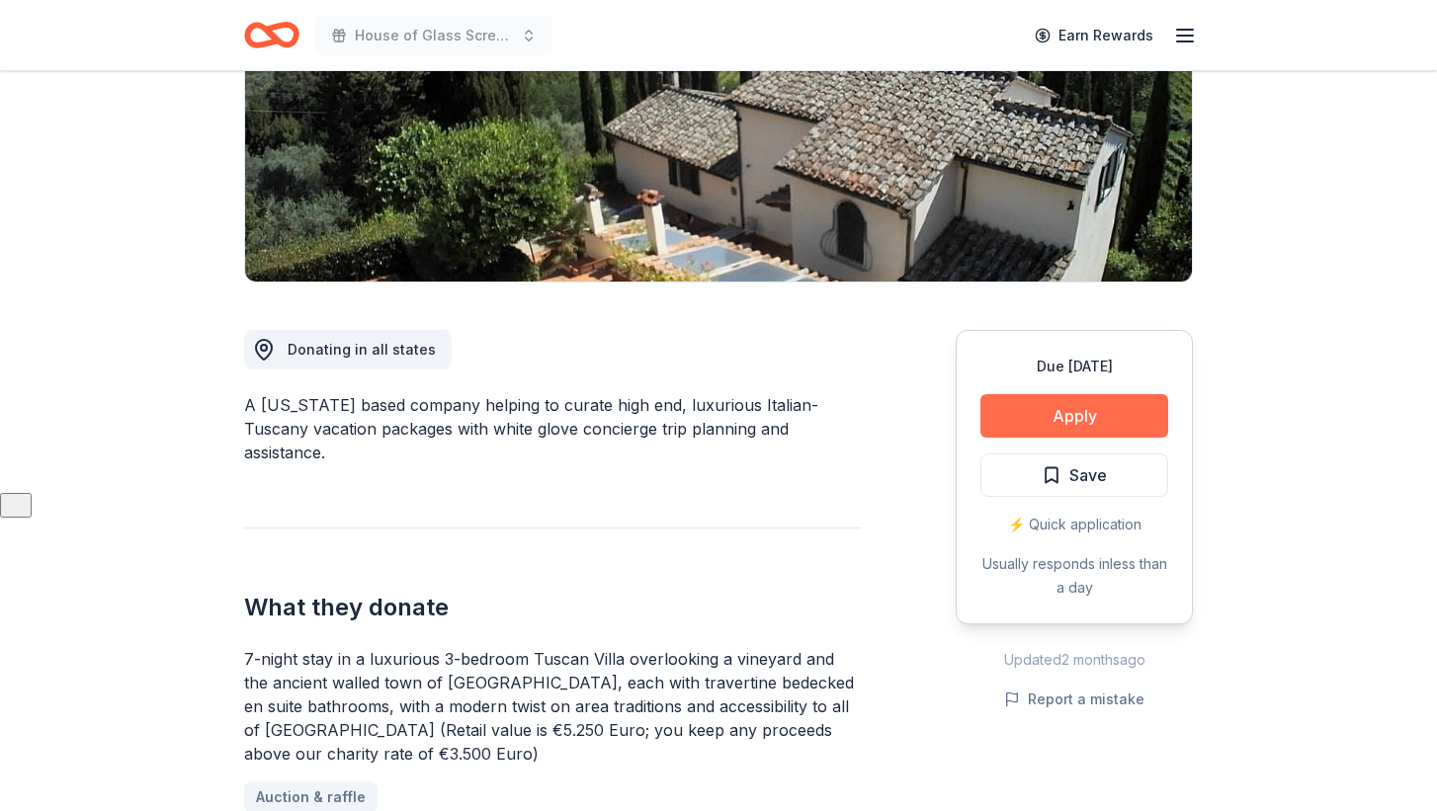
click at [1028, 412] on button "Apply" at bounding box center [1074, 415] width 188 height 43
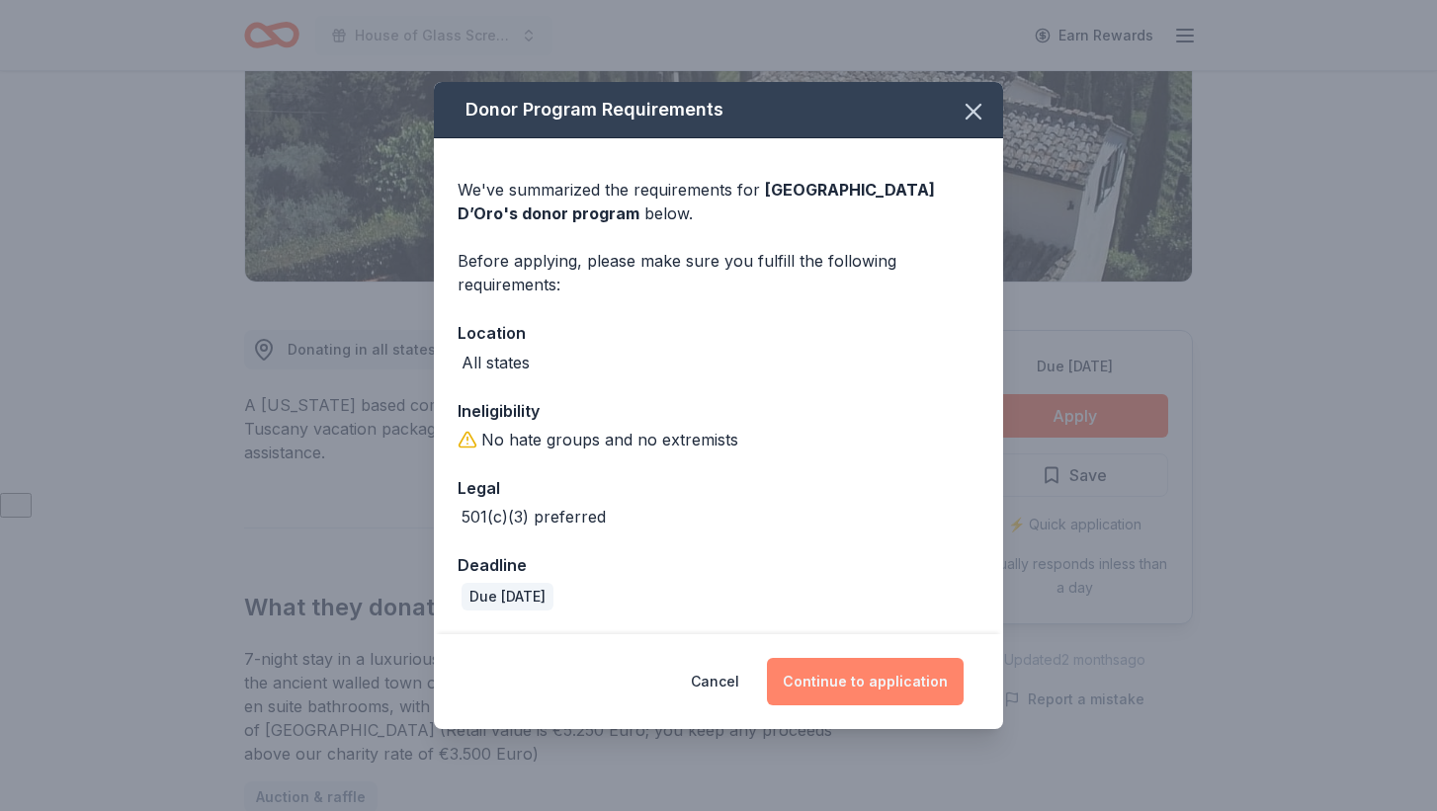
click at [883, 686] on button "Continue to application" at bounding box center [865, 681] width 197 height 47
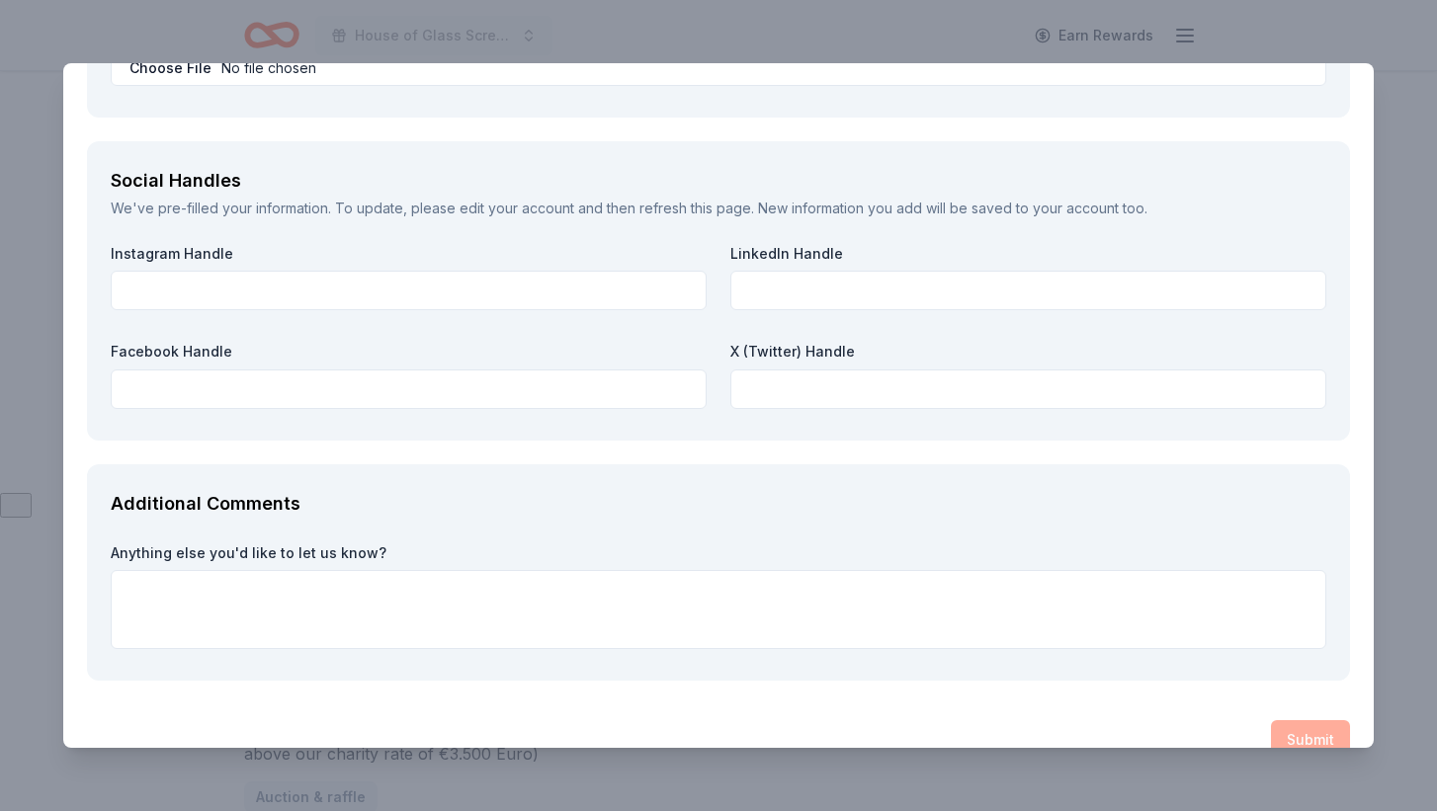
scroll to position [2704, 0]
